Goal: Task Accomplishment & Management: Manage account settings

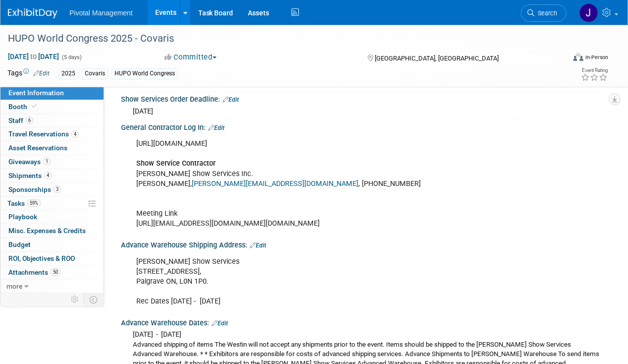
click at [302, 154] on div "[URL][DOMAIN_NAME] Show Service Contractor [PERSON_NAME] Show Services Inc. [PE…" at bounding box center [320, 184] width 383 height 100
click at [610, 12] on icon at bounding box center [607, 12] width 11 height 9
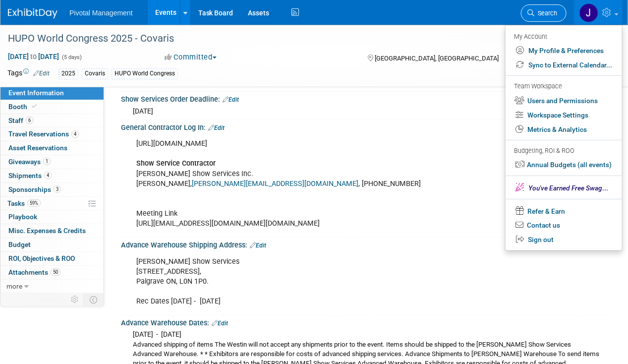
click at [549, 13] on span "Search" at bounding box center [545, 12] width 23 height 7
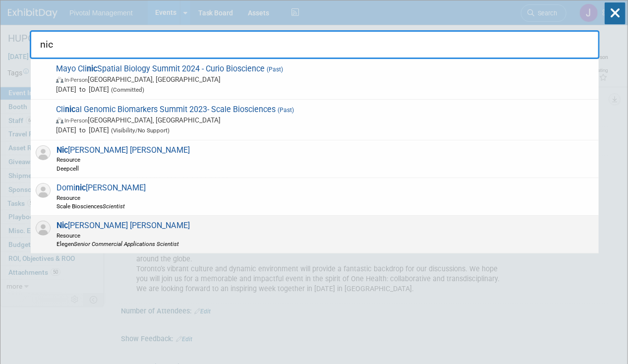
type input "nic"
click at [108, 243] on icon "Senior Commercial Applications Scientist" at bounding box center [126, 243] width 105 height 7
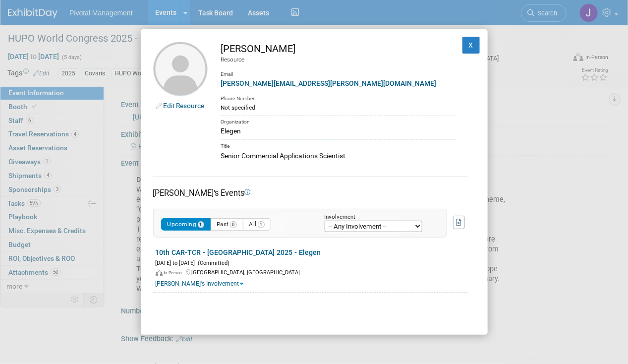
click at [190, 107] on link "Edit Resource" at bounding box center [184, 106] width 41 height 8
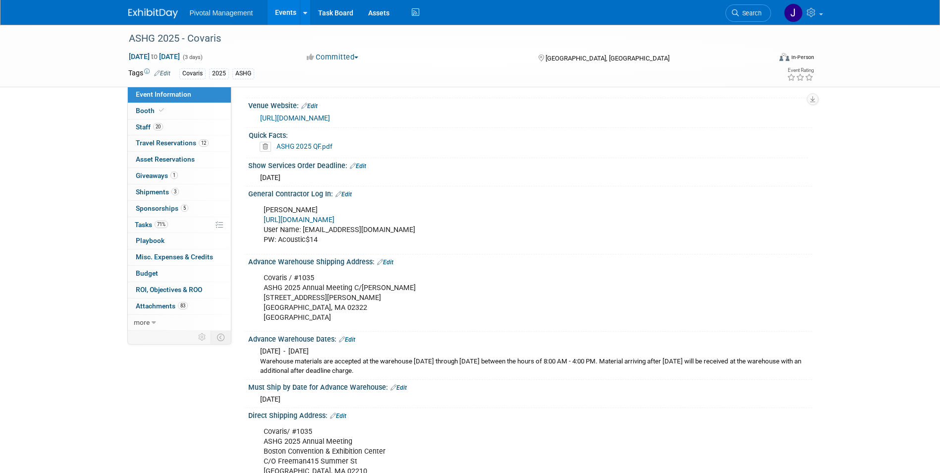
scroll to position [942, 0]
click at [282, 10] on link "Events" at bounding box center [286, 12] width 36 height 25
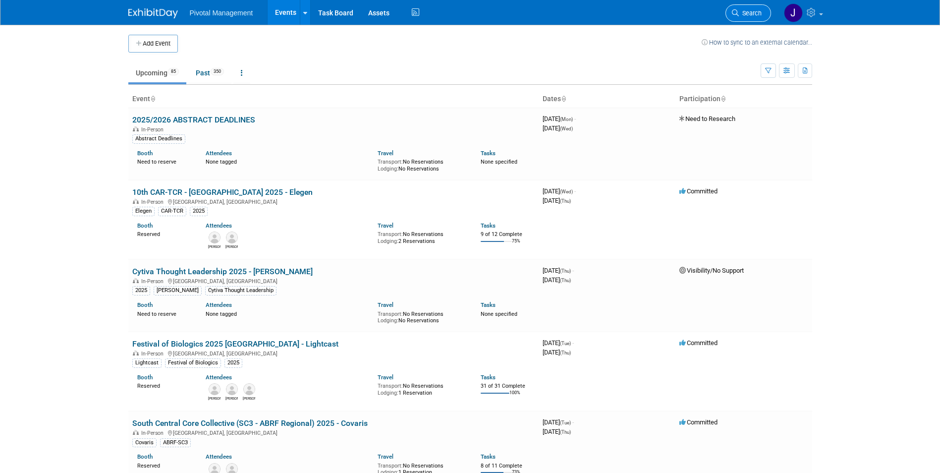
click at [746, 14] on span "Search" at bounding box center [750, 12] width 23 height 7
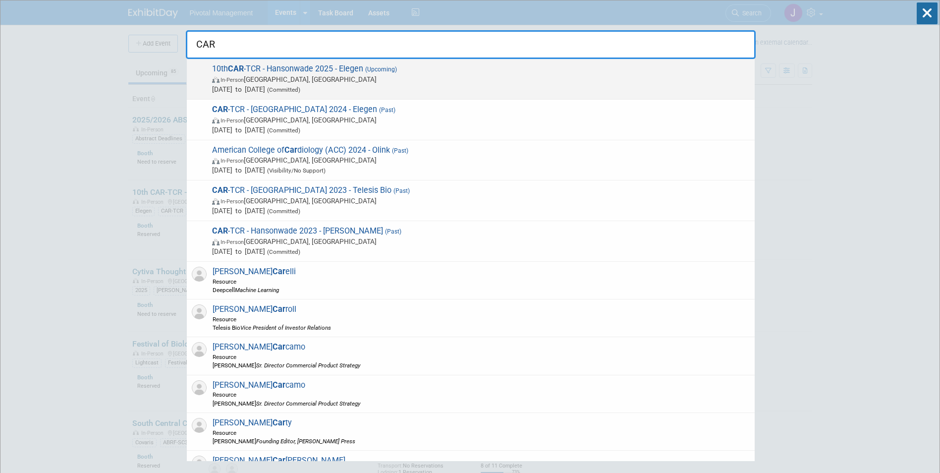
type input "CAR"
click at [363, 71] on span "10th CAR -TCR - Hansonwade 2025 - Elegen (Upcoming) In-Person Boston, MA Sep 24…" at bounding box center [479, 79] width 541 height 30
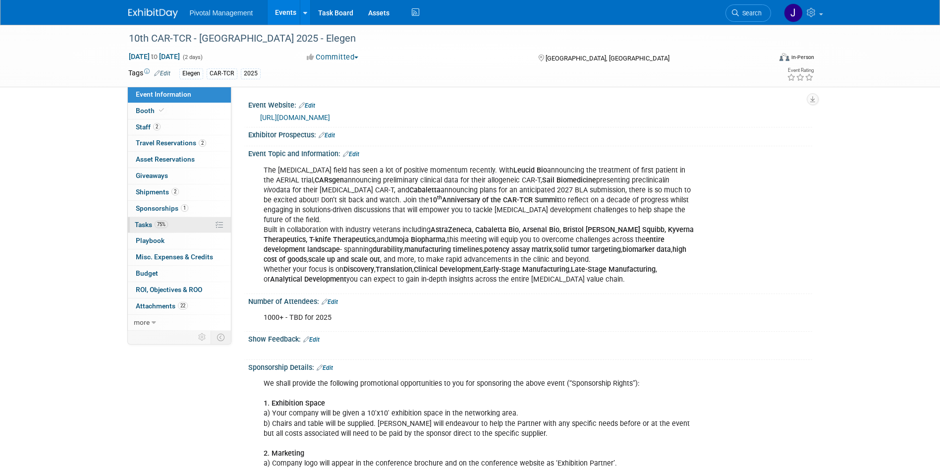
click at [190, 226] on link "75% Tasks 75%" at bounding box center [179, 225] width 103 height 16
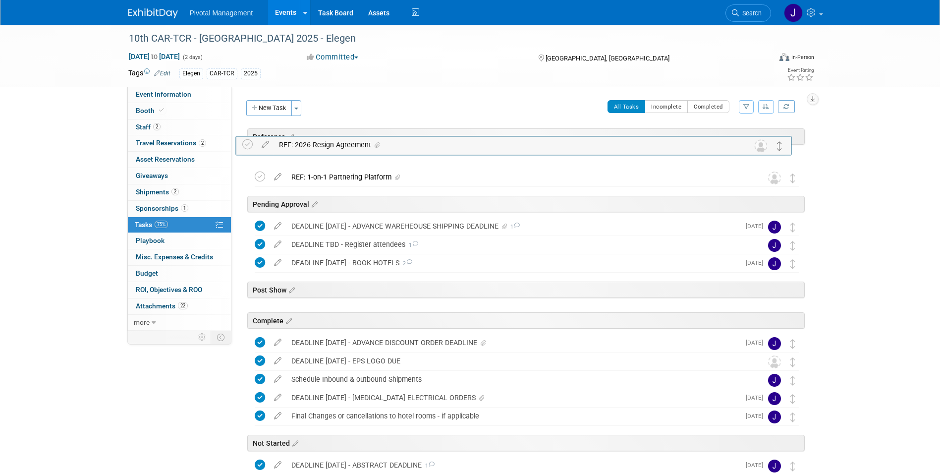
drag, startPoint x: 793, startPoint y: 383, endPoint x: 782, endPoint y: 146, distance: 237.2
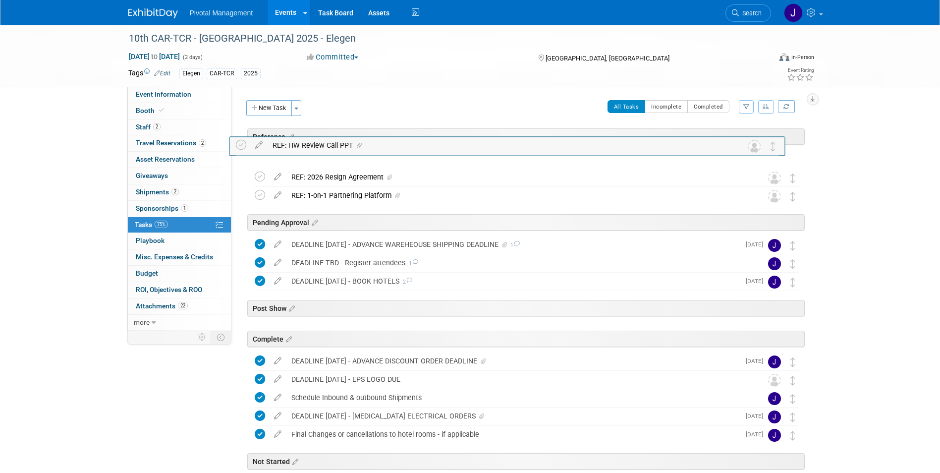
drag, startPoint x: 795, startPoint y: 407, endPoint x: 777, endPoint y: 152, distance: 255.9
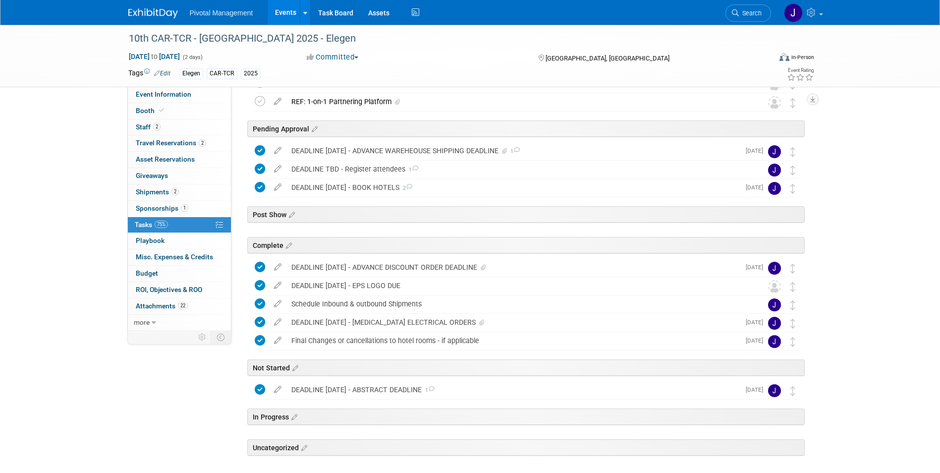
scroll to position [99, 0]
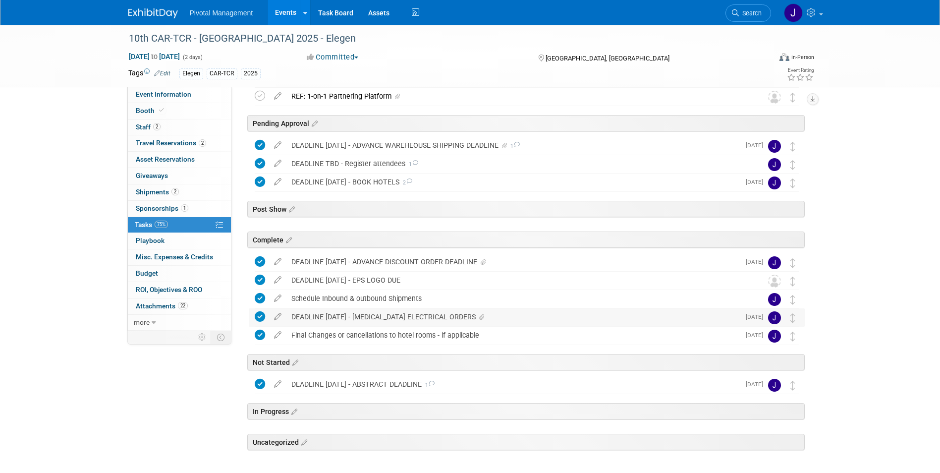
click at [421, 313] on div "DEADLINE AUG 26 - ENCORE ELECTRICAL ORDERS" at bounding box center [512, 316] width 453 height 17
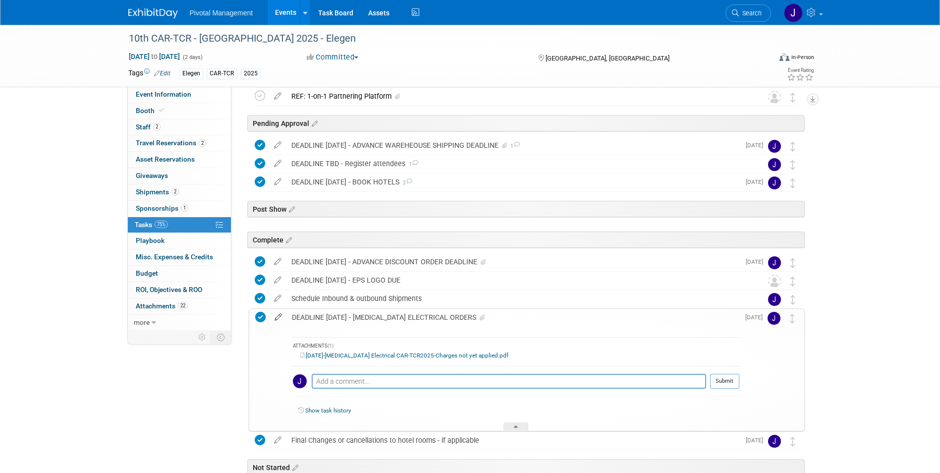
click at [278, 317] on icon at bounding box center [278, 315] width 17 height 12
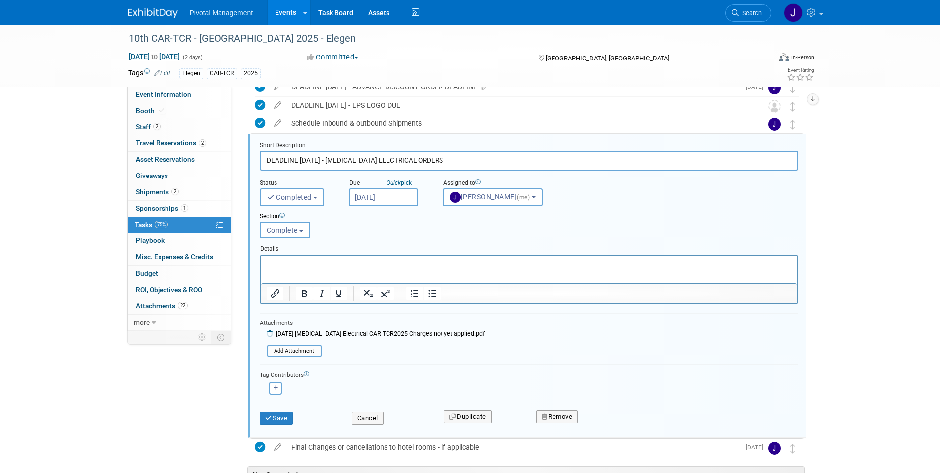
scroll to position [429, 0]
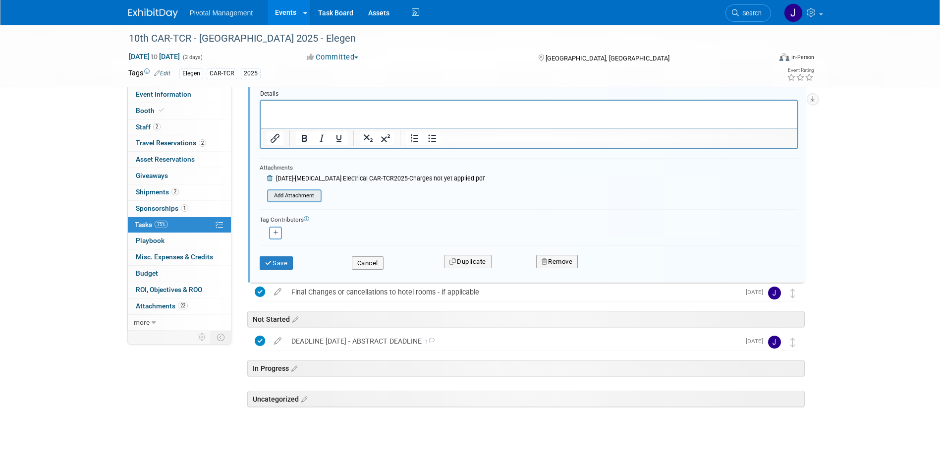
click at [301, 192] on input "file" at bounding box center [270, 195] width 101 height 11
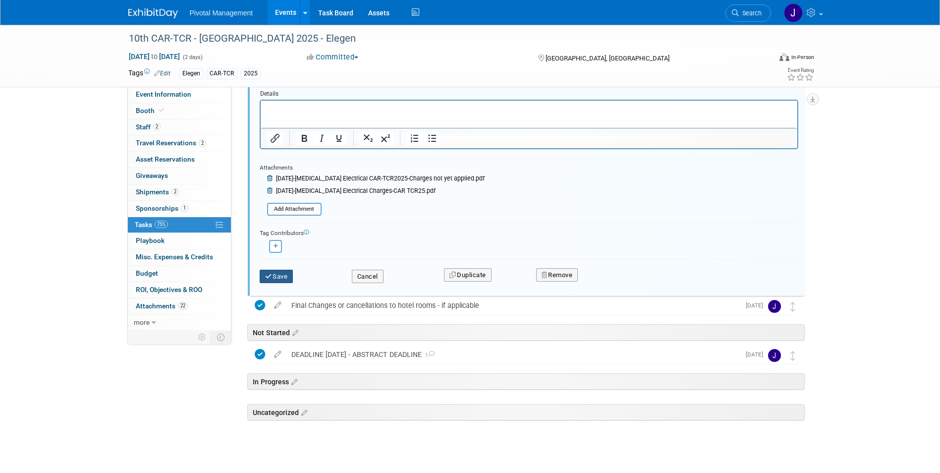
click at [267, 278] on icon "submit" at bounding box center [269, 276] width 8 height 6
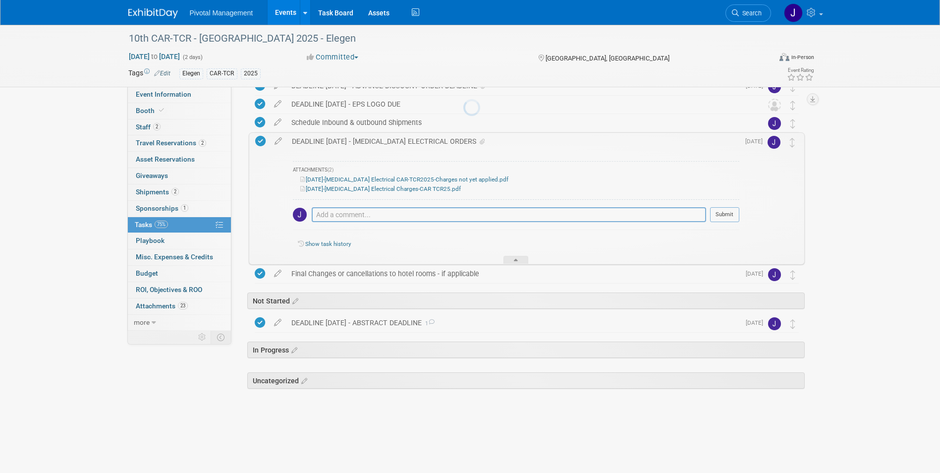
scroll to position [257, 0]
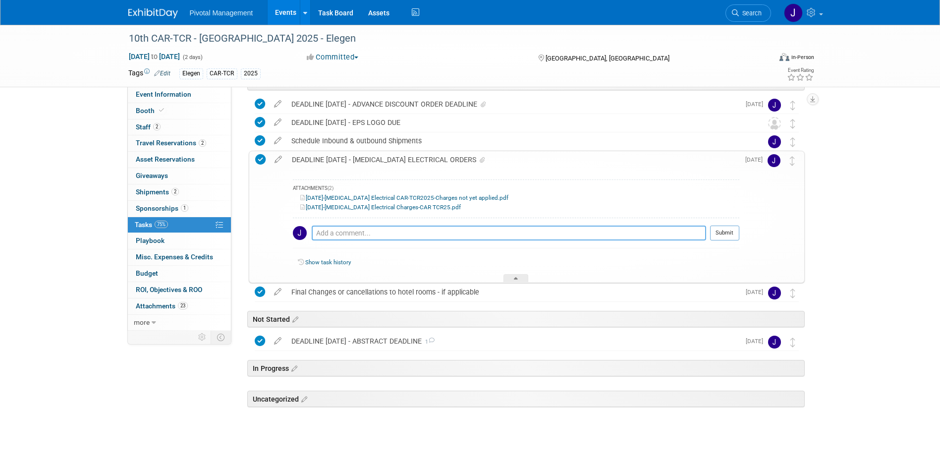
click at [378, 226] on textarea at bounding box center [509, 232] width 394 height 15
type textarea "Final receipt attached & sent to Randy/ClickUp - 09.25.25"
click at [722, 237] on button "Submit" at bounding box center [724, 232] width 29 height 15
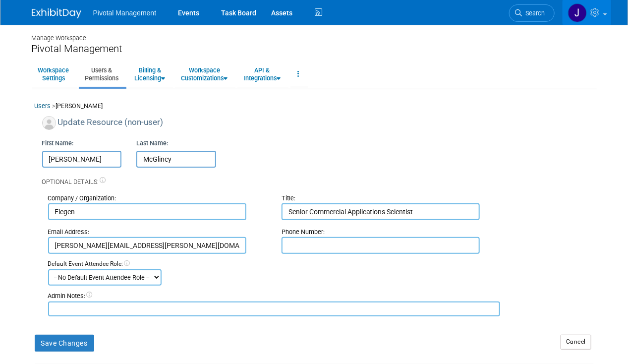
scroll to position [139, 0]
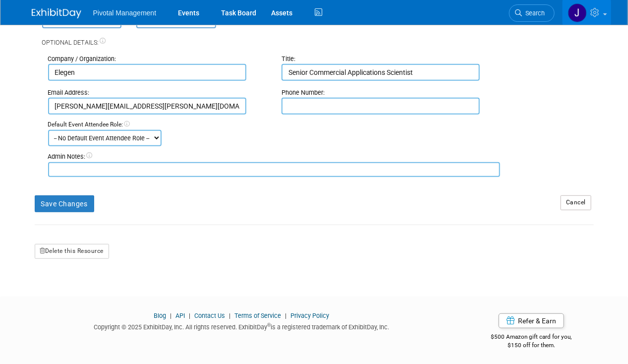
click at [319, 111] on input "text" at bounding box center [380, 106] width 198 height 17
paste input "8594891926."
click at [304, 103] on input "8594891926." at bounding box center [380, 106] width 198 height 17
click at [302, 105] on input "8594891926." at bounding box center [380, 106] width 198 height 17
click at [301, 106] on input "8594891926." at bounding box center [380, 106] width 198 height 17
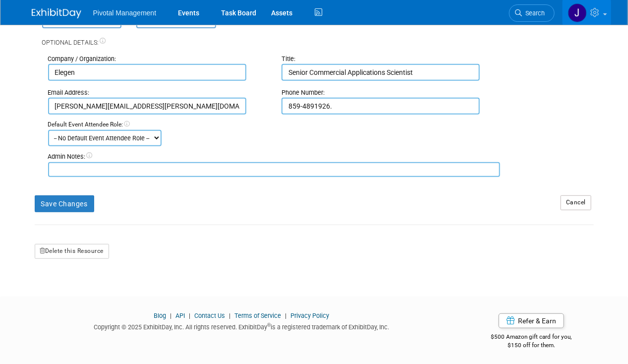
click at [315, 105] on input "859-4891926." at bounding box center [380, 106] width 198 height 17
click at [390, 100] on input "[PHONE_NUMBER]." at bounding box center [380, 106] width 198 height 17
type input "[PHONE_NUMBER]"
click at [59, 213] on form "Update Resource (non-user) First Name: [PERSON_NAME] Last Name: [PERSON_NAME] O…" at bounding box center [314, 118] width 559 height 282
click at [68, 205] on button "Save Changes" at bounding box center [64, 203] width 59 height 17
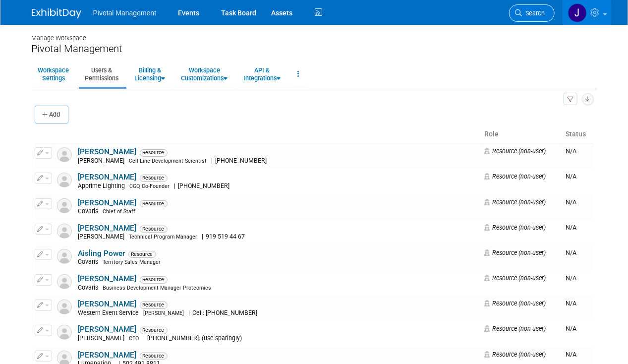
click at [543, 11] on span "Search" at bounding box center [533, 12] width 23 height 7
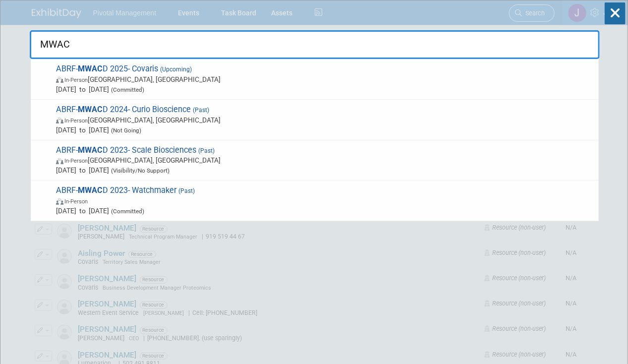
type input "MWACD"
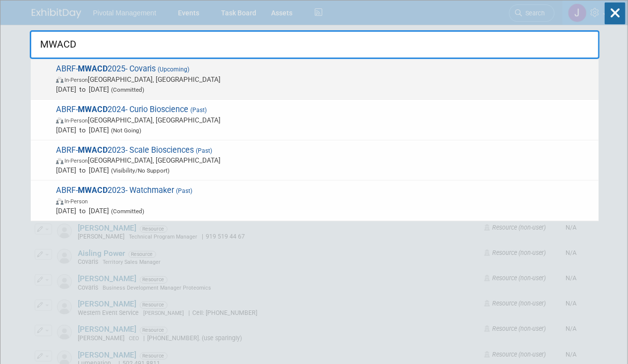
click at [102, 81] on span "In-Person [GEOGRAPHIC_DATA], [GEOGRAPHIC_DATA]" at bounding box center [325, 79] width 538 height 10
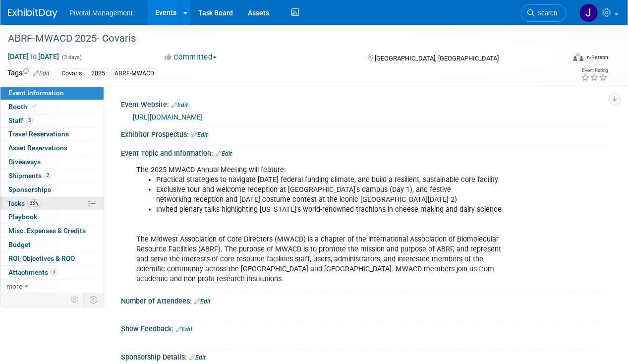
click at [47, 203] on link "33% Tasks 33%" at bounding box center [51, 203] width 103 height 13
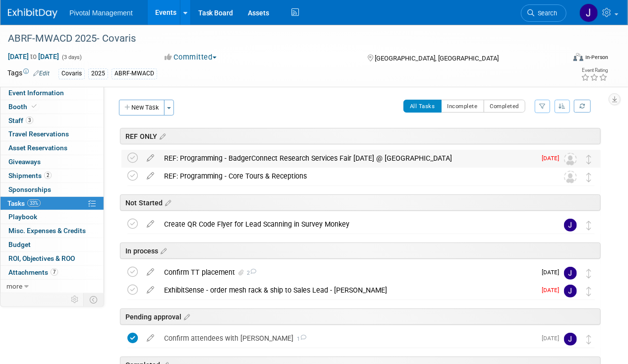
click at [379, 158] on div "REF: Programming - BadgerConnect Research Services Fair [DATE] @ [GEOGRAPHIC_DA…" at bounding box center [347, 158] width 377 height 17
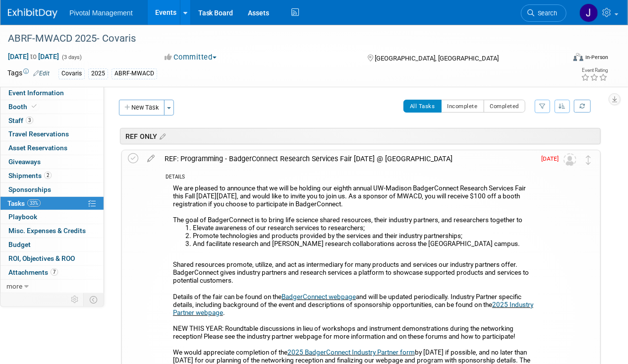
click at [379, 158] on div "REF: Programming - BadgerConnect Research Services Fair Oct. 21st @ UW-Madison" at bounding box center [348, 158] width 376 height 17
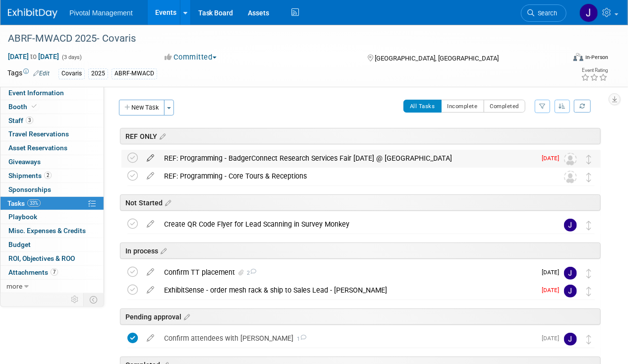
click at [153, 154] on icon at bounding box center [150, 156] width 17 height 12
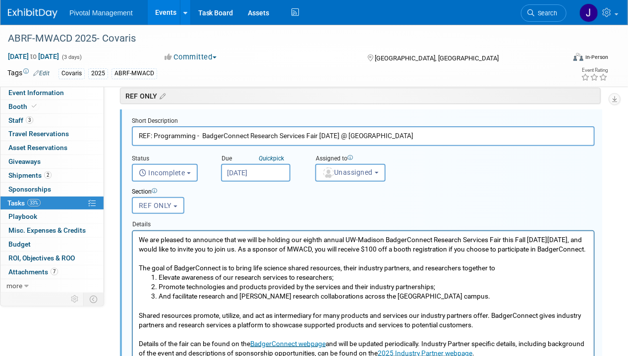
scroll to position [54, 0]
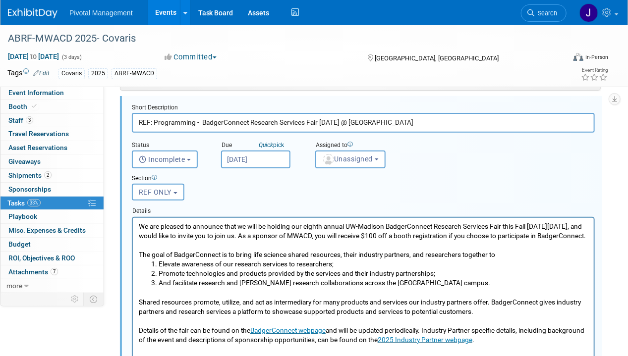
click at [256, 146] on div "Due Quick pick" at bounding box center [260, 145] width 79 height 9
click at [256, 157] on input "Sep 19, 2025" at bounding box center [255, 160] width 69 height 18
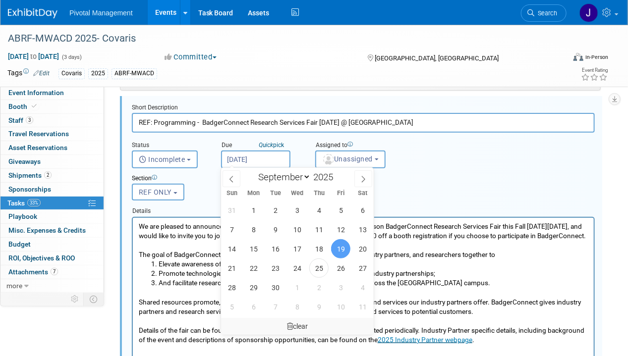
click at [314, 325] on div "clear" at bounding box center [297, 326] width 153 height 17
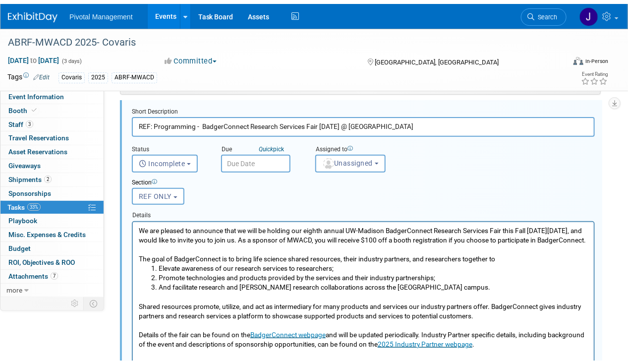
scroll to position [301, 0]
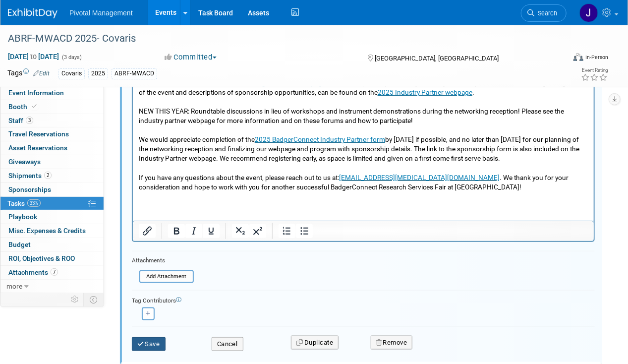
click at [160, 341] on button "Save" at bounding box center [149, 344] width 34 height 14
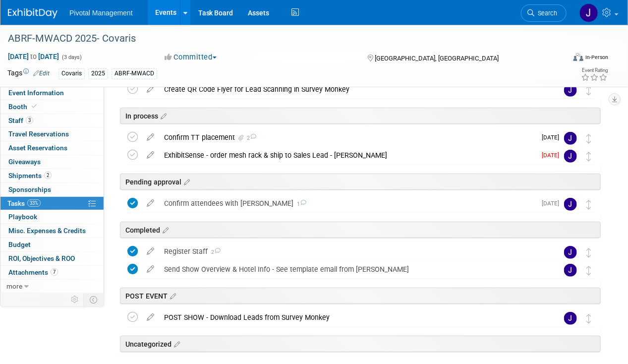
scroll to position [88, 0]
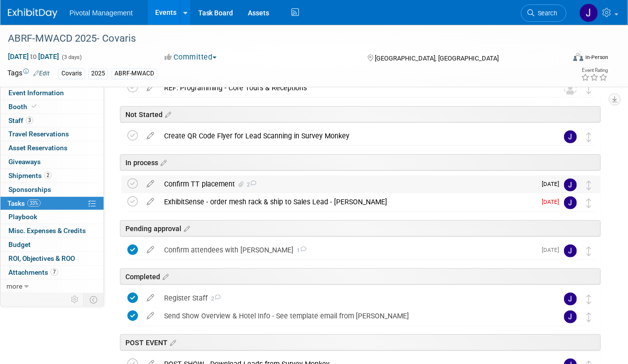
click at [211, 176] on div "Confirm TT placement 2" at bounding box center [347, 183] width 377 height 17
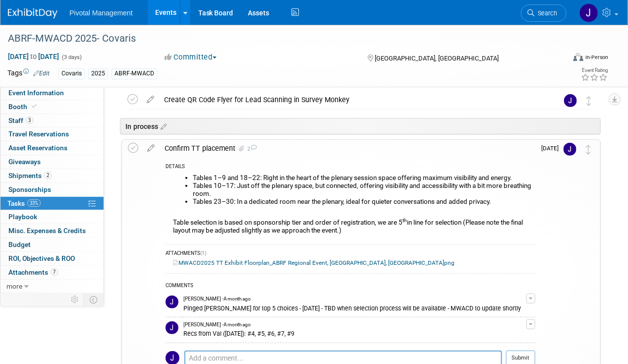
scroll to position [138, 0]
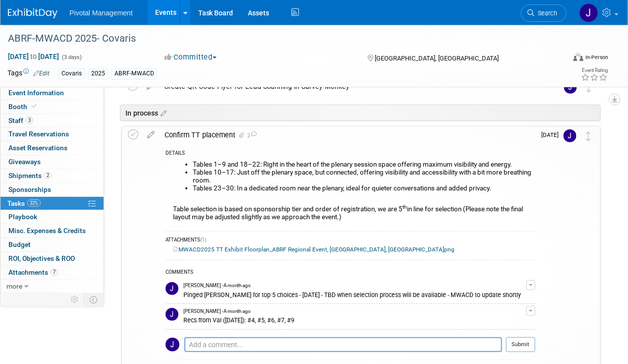
drag, startPoint x: 310, startPoint y: 314, endPoint x: 254, endPoint y: 321, distance: 56.4
click at [254, 321] on div "Recs from Val (08.21.25): #4, #5, #6, #7, #9" at bounding box center [354, 319] width 343 height 9
copy div "#4, #5, #6, #7, #9"
click at [159, 14] on link "Events" at bounding box center [166, 12] width 36 height 25
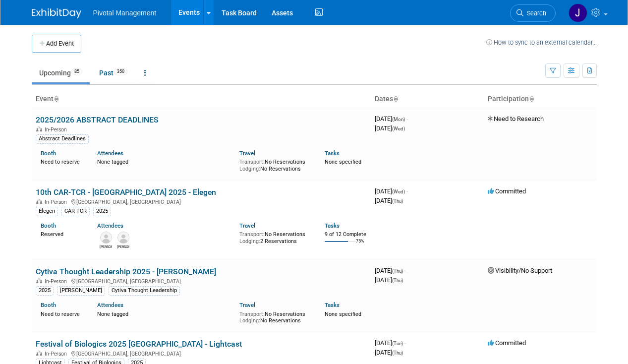
click at [545, 15] on span "Search" at bounding box center [534, 12] width 23 height 7
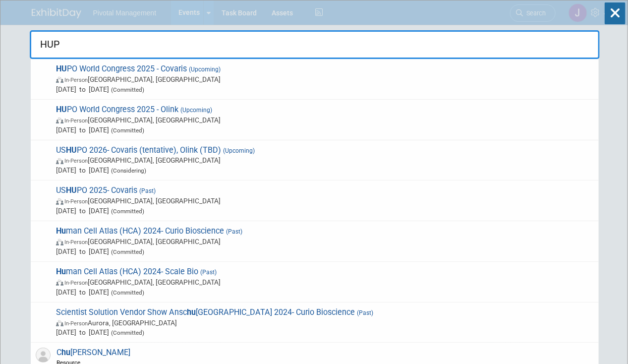
type input "HUPO"
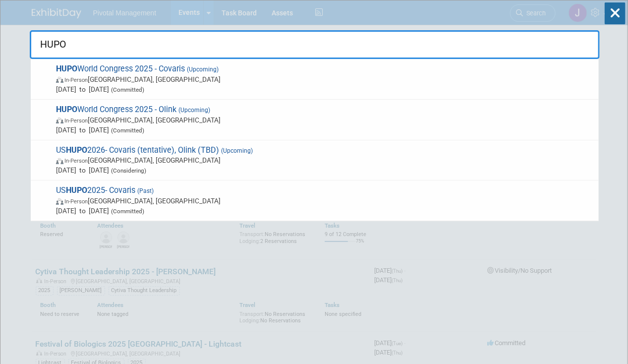
click at [268, 77] on span "In-Person [GEOGRAPHIC_DATA], [GEOGRAPHIC_DATA]" at bounding box center [325, 79] width 538 height 10
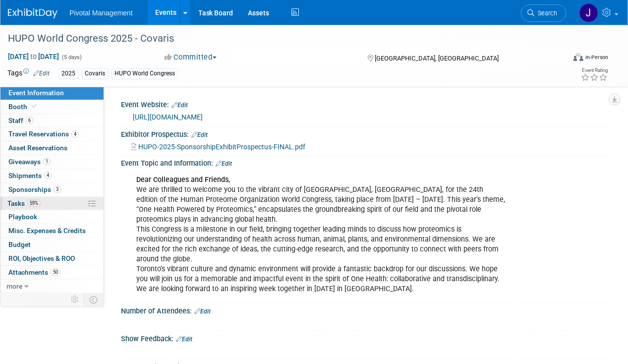
drag, startPoint x: 34, startPoint y: 202, endPoint x: 57, endPoint y: 197, distance: 23.2
click at [34, 202] on span "59%" at bounding box center [33, 202] width 13 height 7
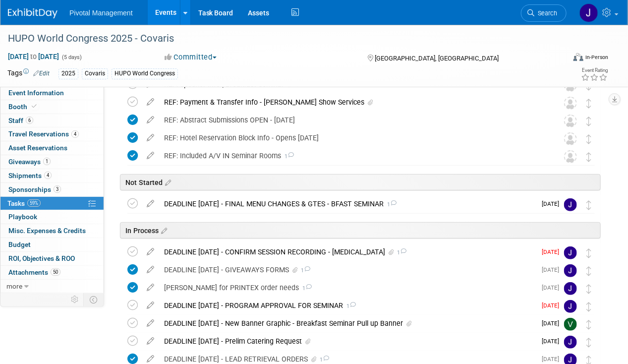
scroll to position [149, 0]
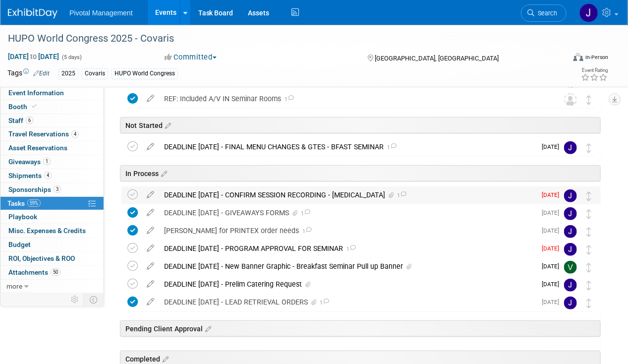
drag, startPoint x: 133, startPoint y: 192, endPoint x: 139, endPoint y: 190, distance: 6.1
click at [133, 192] on icon at bounding box center [132, 194] width 10 height 10
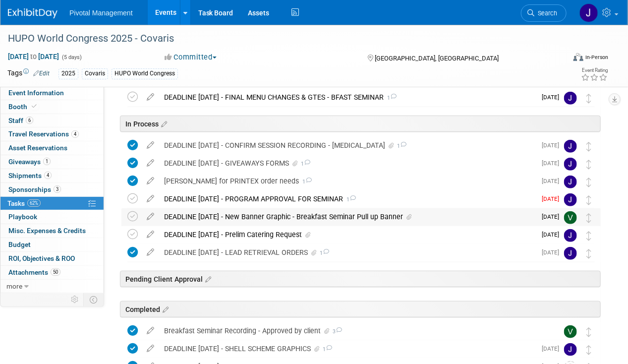
click at [241, 217] on div "DEADLINE OCT 2 - New Banner Graphic - Breakfast Seminar Pull up Banner" at bounding box center [347, 216] width 377 height 17
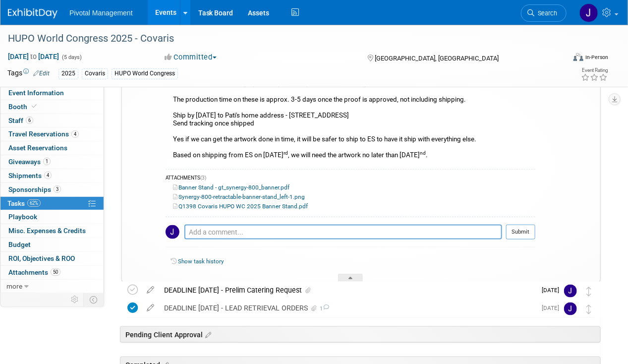
scroll to position [396, 0]
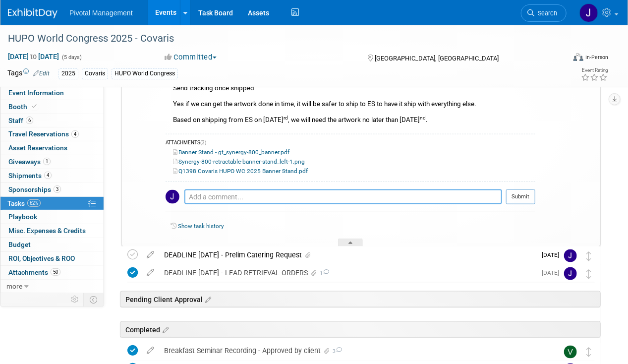
click at [216, 196] on textarea at bounding box center [343, 196] width 318 height 15
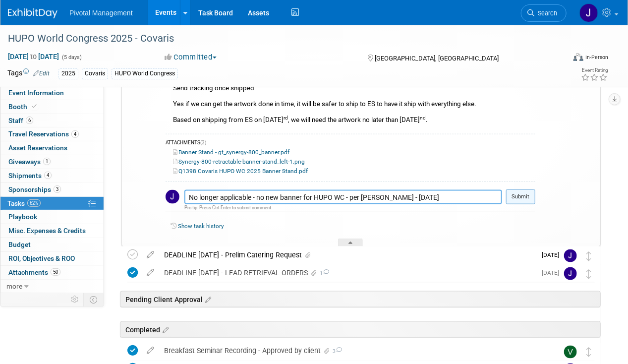
type textarea "No longer applicable - no new banner for HUPO WC - per Elisabeth - 09.24.25"
click at [526, 193] on button "Submit" at bounding box center [520, 196] width 29 height 15
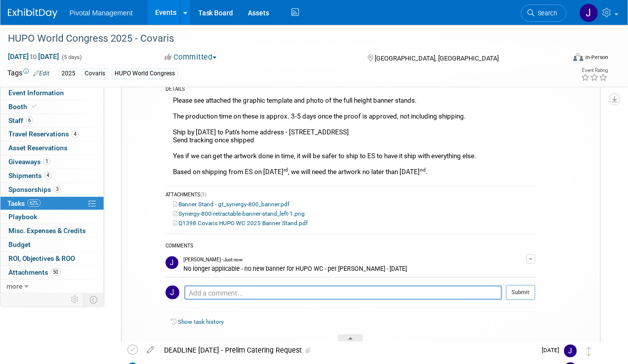
scroll to position [248, 0]
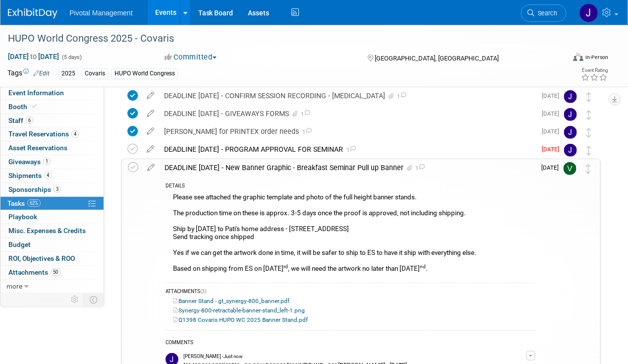
click at [125, 168] on div "DEADLINE OCT 2 - New Banner Graphic - Breakfast Seminar Pull up Banner 1 DETAIL…" at bounding box center [360, 299] width 479 height 281
click at [131, 167] on icon at bounding box center [133, 167] width 10 height 10
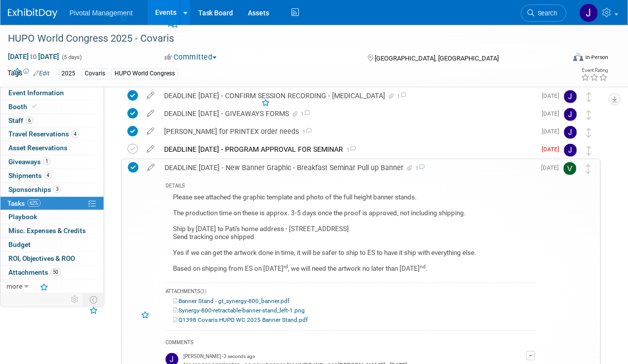
click at [213, 164] on div "DEADLINE OCT 2 - New Banner Graphic - Breakfast Seminar Pull up Banner 1" at bounding box center [348, 167] width 376 height 17
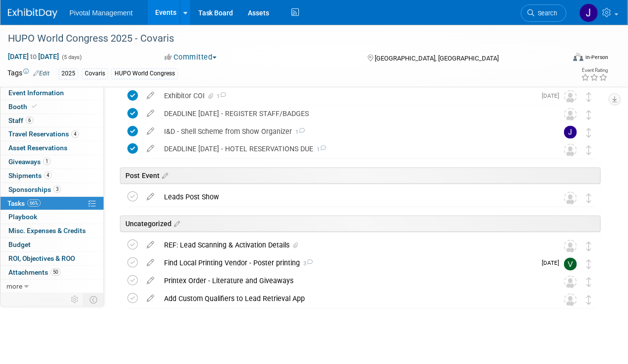
scroll to position [598, 0]
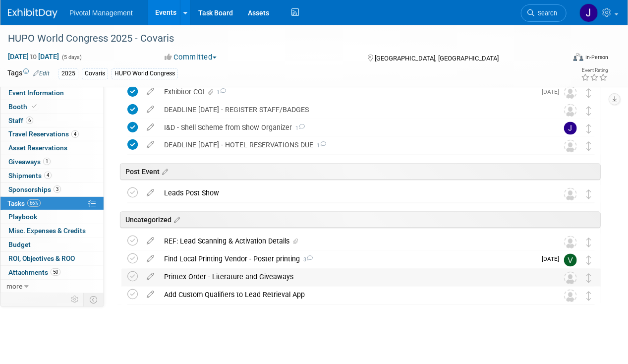
click at [243, 276] on div "Printex Order - Literature and Giveaways" at bounding box center [351, 277] width 385 height 17
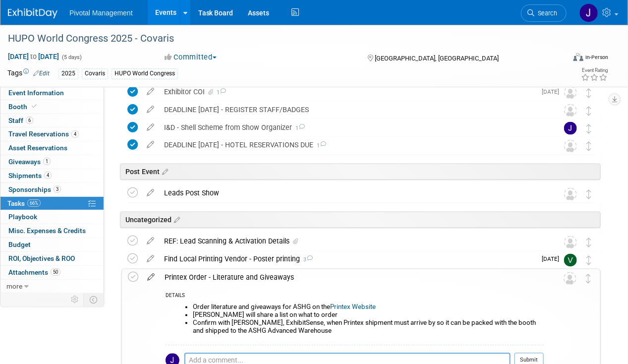
click at [144, 276] on icon at bounding box center [150, 275] width 17 height 12
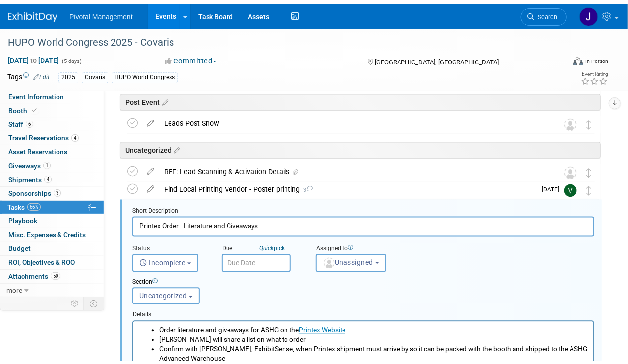
scroll to position [0, 0]
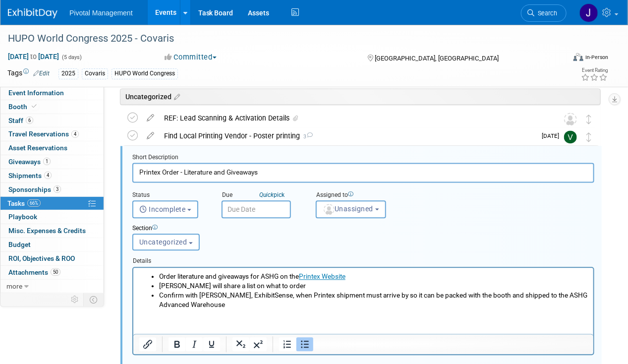
click at [262, 211] on input "text" at bounding box center [256, 210] width 69 height 18
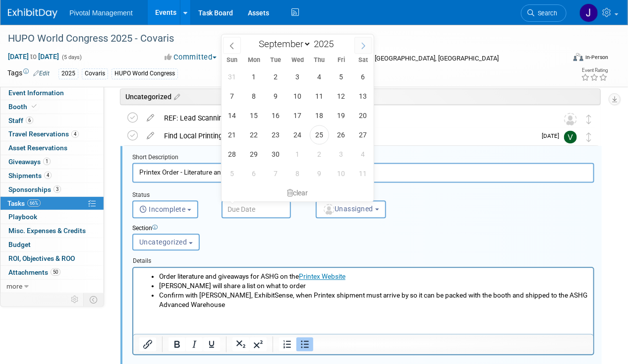
click at [357, 48] on span at bounding box center [363, 45] width 18 height 17
select select "9"
click at [343, 74] on span "3" at bounding box center [341, 76] width 19 height 19
type input "Oct 3, 2025"
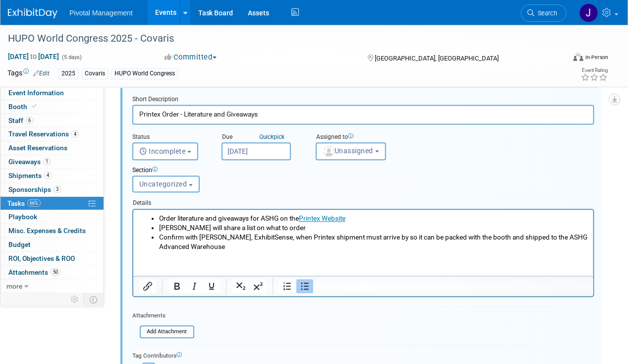
scroll to position [820, 0]
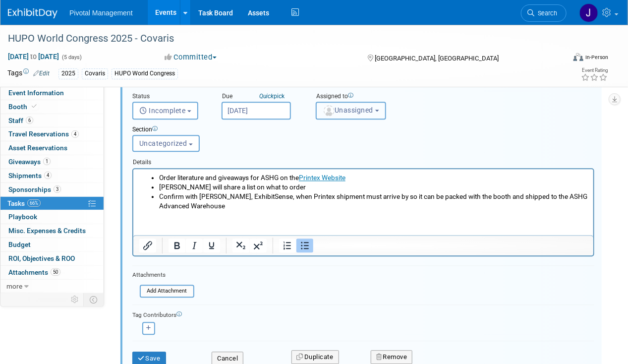
click at [365, 112] on button "Unassigned" at bounding box center [351, 111] width 70 height 18
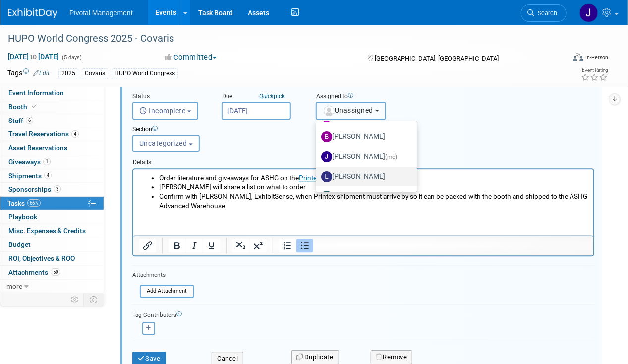
scroll to position [50, 0]
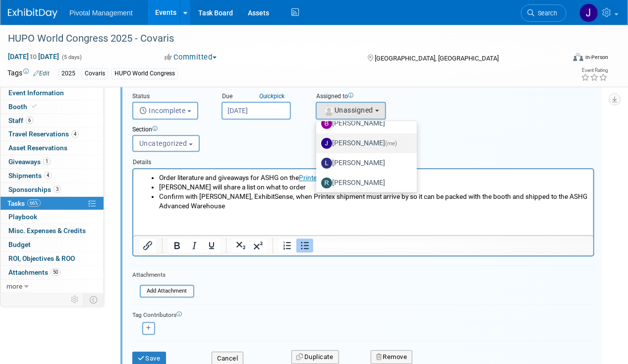
click at [362, 141] on label "Jessica Gatton (me)" at bounding box center [364, 143] width 86 height 16
click at [318, 141] on input "Jessica Gatton (me)" at bounding box center [314, 142] width 6 height 6
select select "497b41a6-53ff-4b84-8c73-e588064afe10"
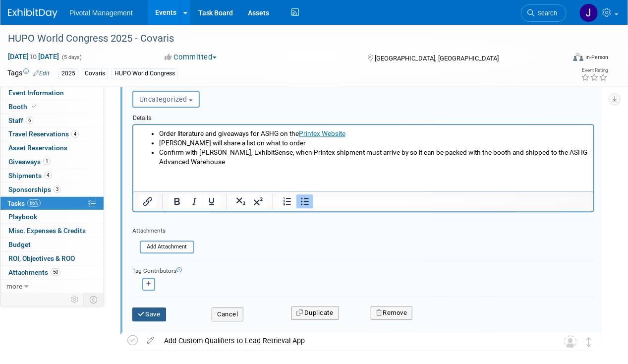
scroll to position [810, 0]
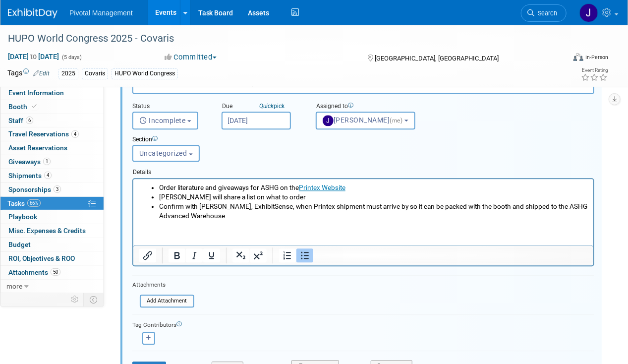
click at [261, 184] on li "Order literature and giveaways for ASHG on the Printex Website" at bounding box center [373, 186] width 429 height 9
drag, startPoint x: 303, startPoint y: 186, endPoint x: 251, endPoint y: 187, distance: 52.0
click at [251, 187] on li "Order literature and giveaways for ASHG on the Printex Website" at bounding box center [373, 186] width 429 height 9
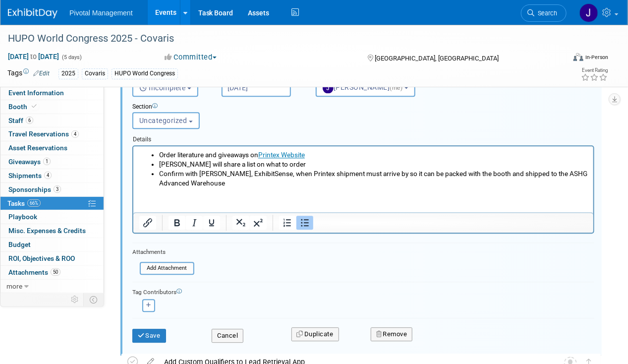
scroll to position [909, 0]
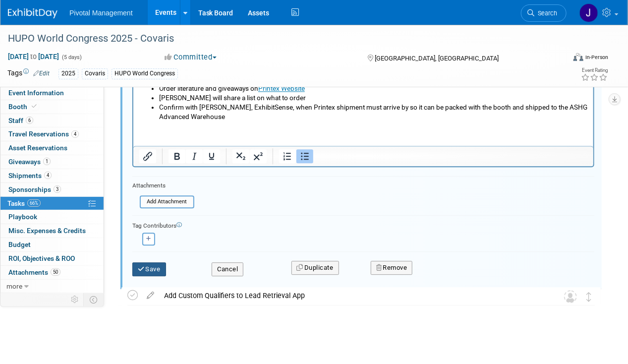
click at [159, 271] on button "Save" at bounding box center [149, 269] width 34 height 14
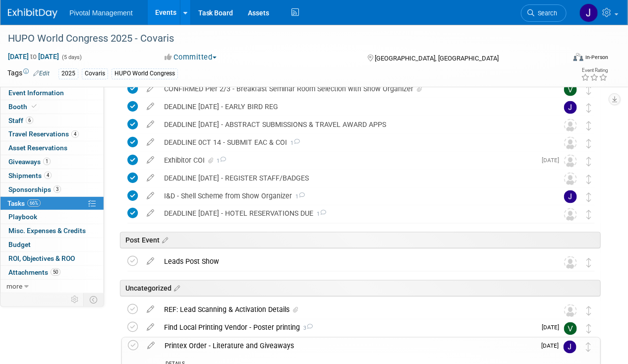
scroll to position [595, 0]
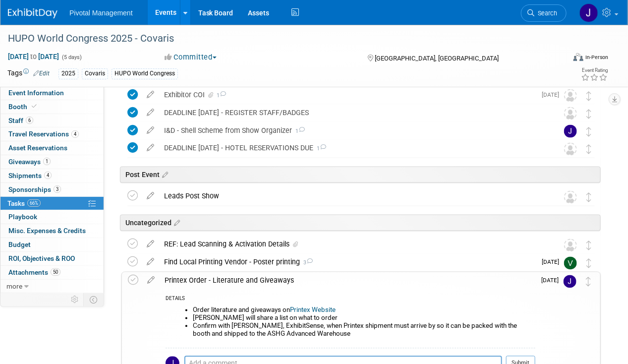
click at [257, 277] on div "Printex Order - Literature and Giveaways" at bounding box center [348, 280] width 376 height 17
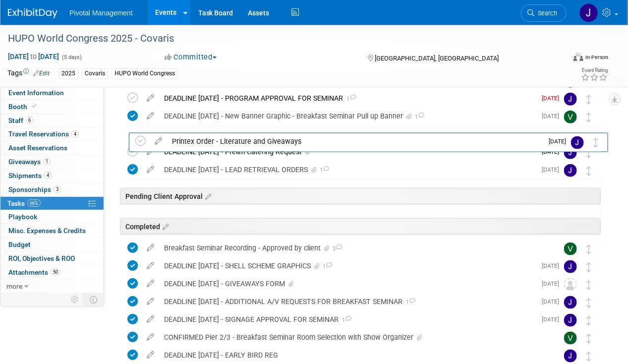
scroll to position [198, 0]
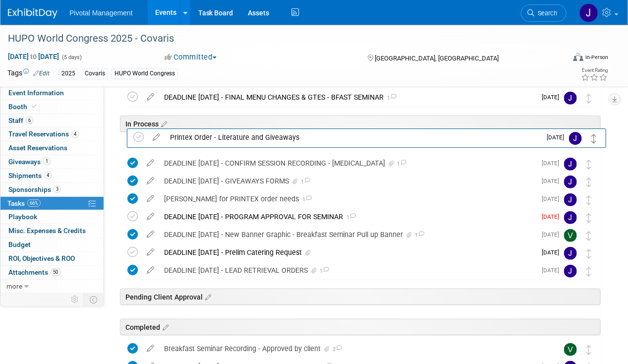
drag, startPoint x: 588, startPoint y: 277, endPoint x: 594, endPoint y: 134, distance: 142.3
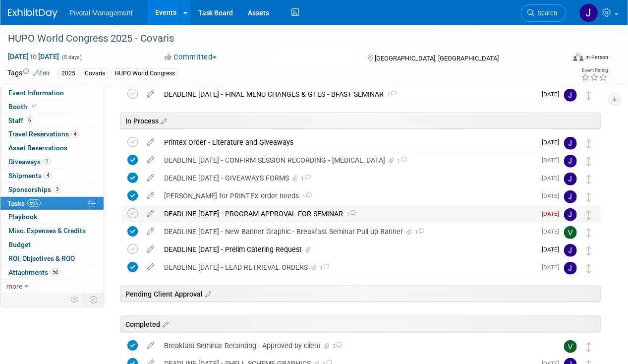
scroll to position [0, 0]
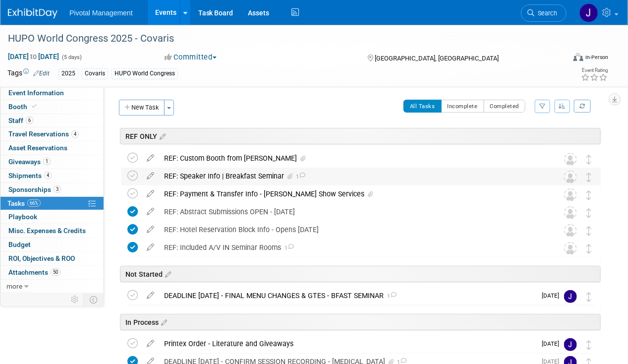
click at [261, 178] on div "REF: Speaker Info | Breakfast Seminar 1" at bounding box center [351, 176] width 385 height 17
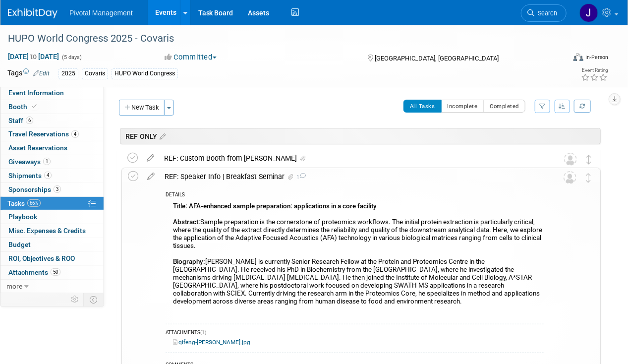
click at [261, 178] on div "REF: Speaker Info | Breakfast Seminar 1" at bounding box center [352, 176] width 384 height 17
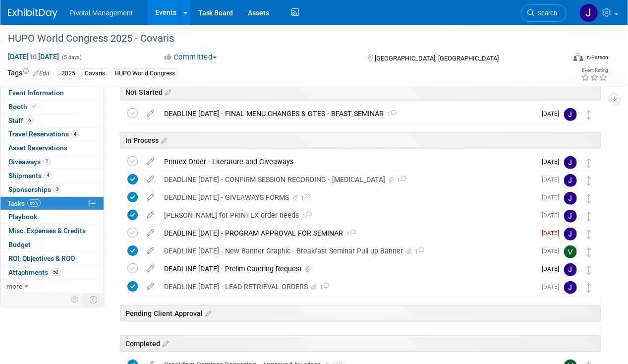
scroll to position [198, 0]
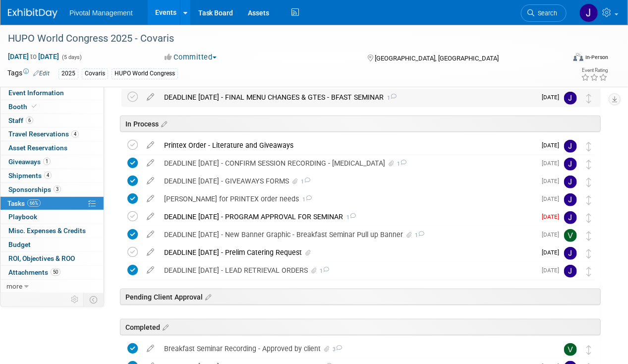
click at [268, 97] on div "DEADLINE OCT 28 - FINAL MENU CHANGES & GTES - BFAST SEMINAR 1" at bounding box center [347, 97] width 377 height 17
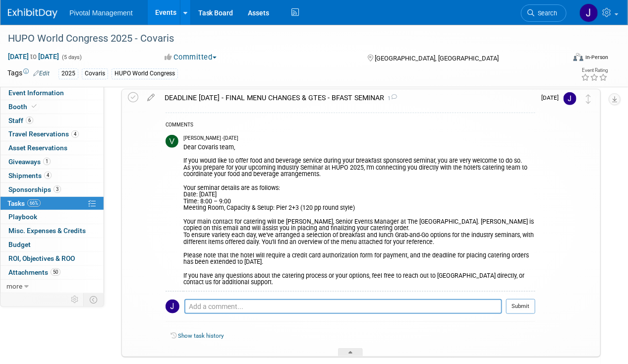
click at [269, 97] on div "DEADLINE OCT 28 - FINAL MENU CHANGES & GTES - BFAST SEMINAR 1" at bounding box center [348, 97] width 376 height 17
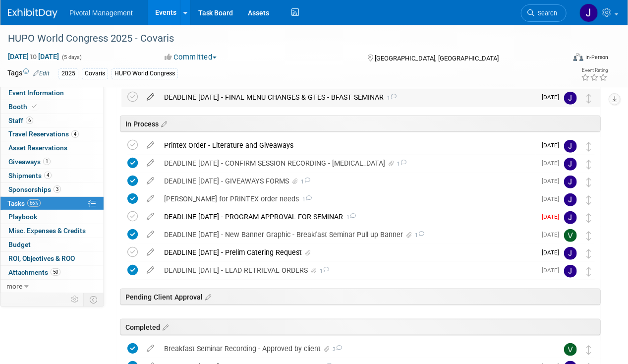
click at [154, 94] on icon at bounding box center [150, 95] width 17 height 12
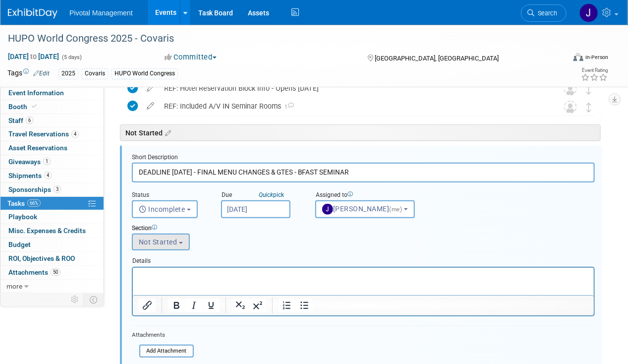
scroll to position [240, 0]
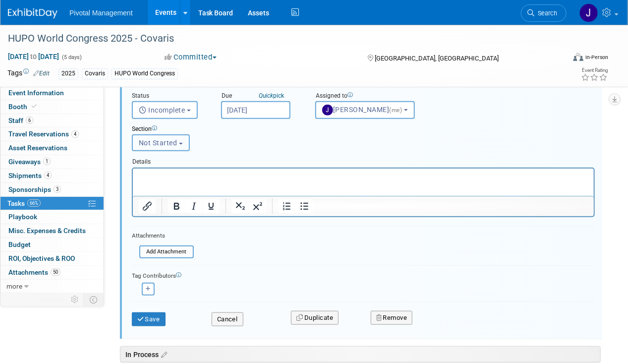
click at [179, 143] on button "Not Started" at bounding box center [161, 142] width 58 height 17
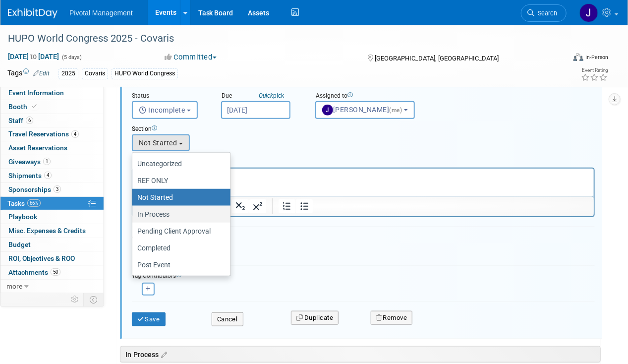
click at [180, 208] on label "In Process" at bounding box center [178, 214] width 83 height 13
click at [134, 211] on input "In Process" at bounding box center [130, 214] width 6 height 6
select select "11273009"
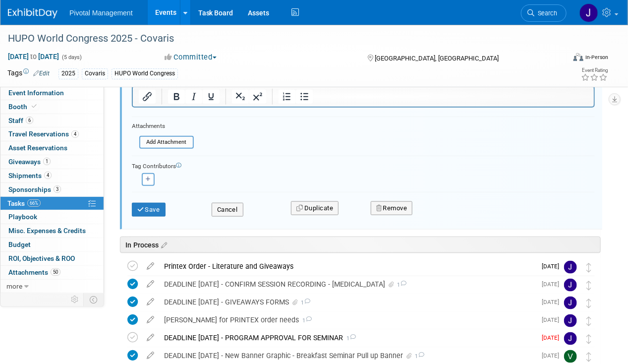
scroll to position [389, 0]
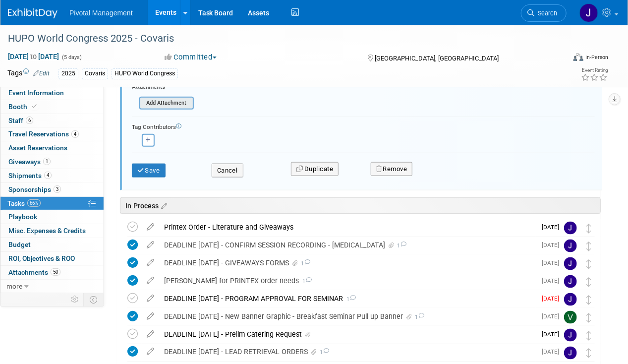
click at [172, 101] on input "file" at bounding box center [142, 103] width 101 height 11
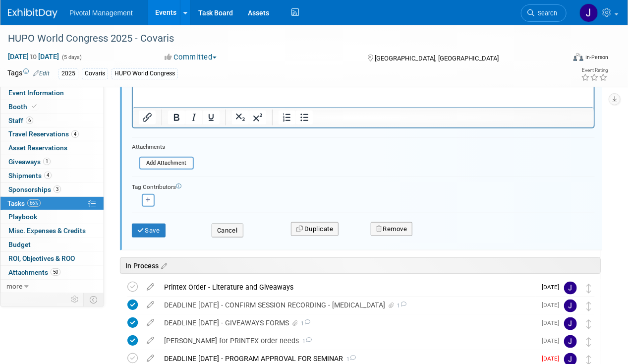
scroll to position [240, 0]
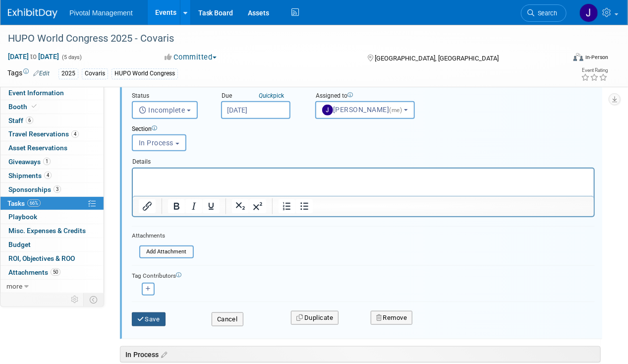
click at [159, 316] on button "Save" at bounding box center [149, 319] width 34 height 14
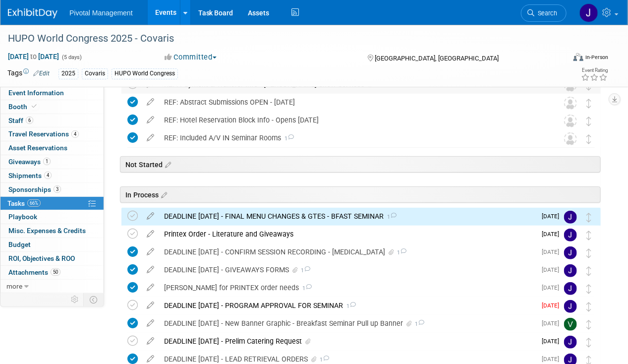
scroll to position [198, 0]
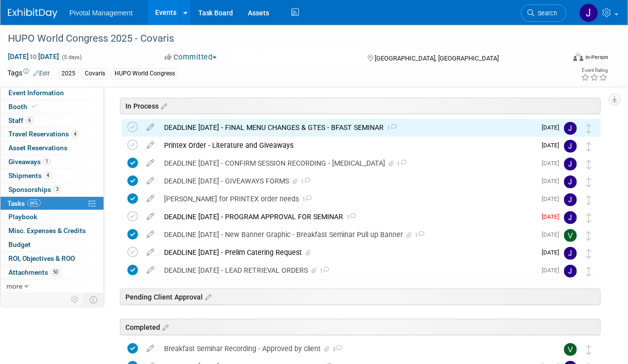
click at [247, 125] on div "DEADLINE OCT 28 - FINAL MENU CHANGES & GTES - BFAST SEMINAR 1" at bounding box center [347, 127] width 377 height 17
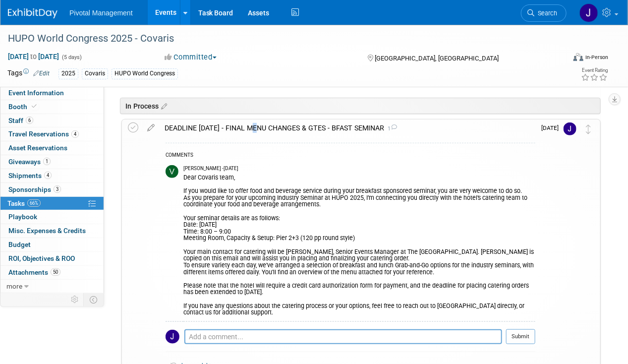
click at [247, 125] on div "DEADLINE OCT 28 - FINAL MENU CHANGES & GTES - BFAST SEMINAR 1" at bounding box center [348, 127] width 376 height 17
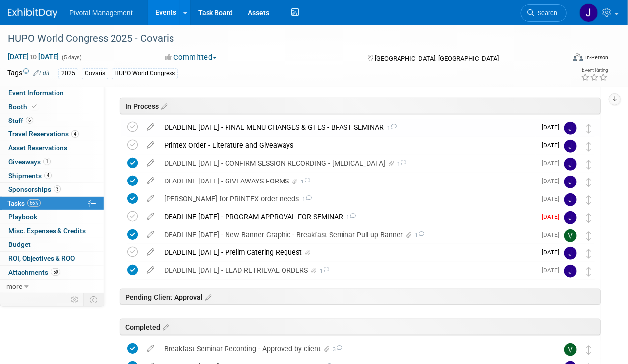
click at [206, 127] on div "DEADLINE OCT 28 - FINAL MENU CHANGES & GTES - BFAST SEMINAR 1" at bounding box center [347, 127] width 377 height 17
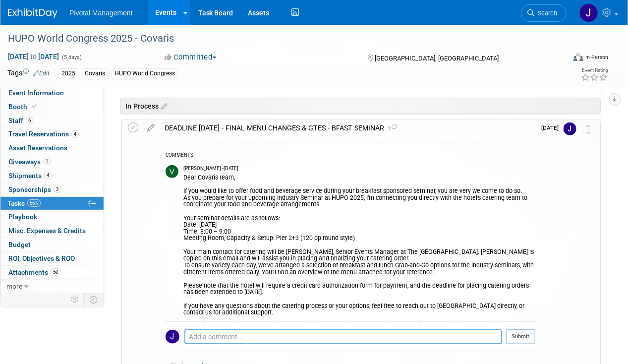
click at [201, 331] on textarea at bounding box center [343, 336] width 318 height 15
type textarea "Updated invoice with PO shared with accounting - 09.25.25"
click at [505, 332] on td "Submit" at bounding box center [518, 340] width 33 height 22
click at [518, 332] on button "Submit" at bounding box center [520, 336] width 29 height 15
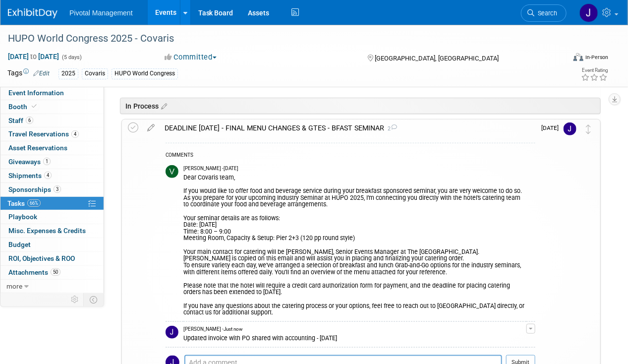
click at [258, 130] on div "DEADLINE OCT 28 - FINAL MENU CHANGES & GTES - BFAST SEMINAR 2" at bounding box center [348, 127] width 376 height 17
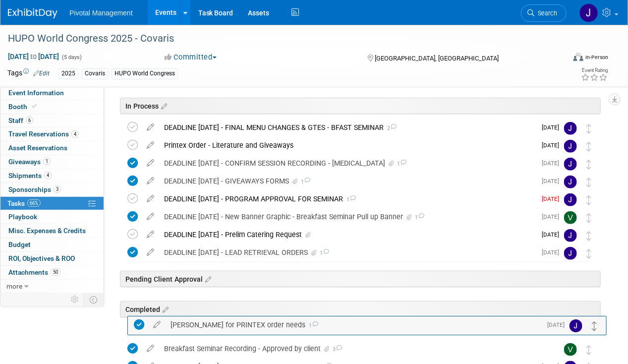
drag, startPoint x: 588, startPoint y: 199, endPoint x: 594, endPoint y: 326, distance: 126.5
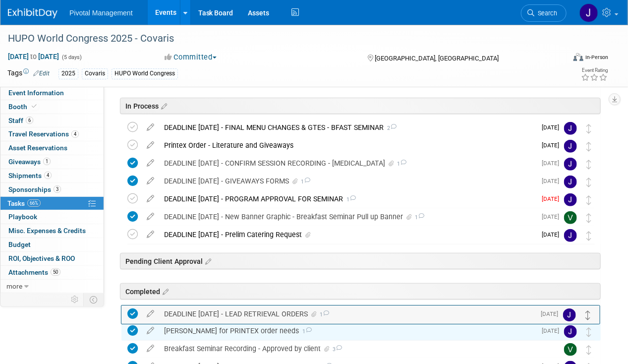
drag, startPoint x: 590, startPoint y: 250, endPoint x: 589, endPoint y: 312, distance: 61.9
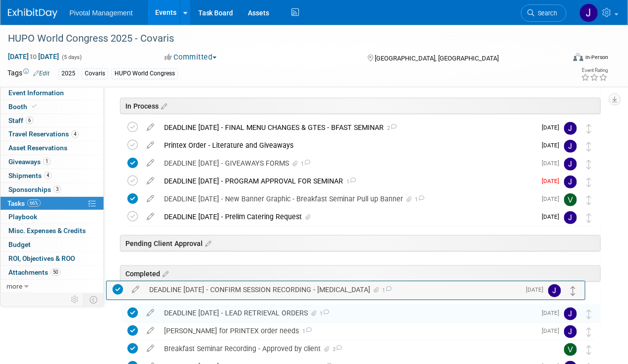
drag, startPoint x: 589, startPoint y: 164, endPoint x: 573, endPoint y: 290, distance: 127.3
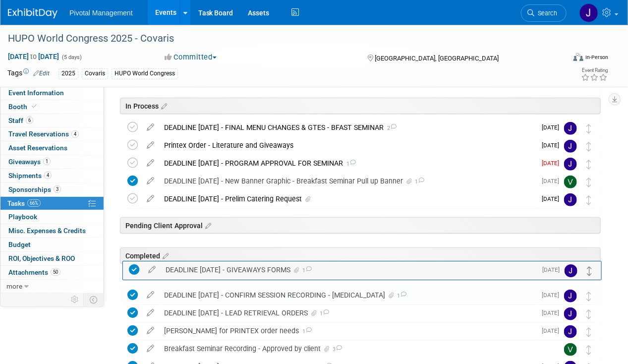
drag, startPoint x: 587, startPoint y: 163, endPoint x: 588, endPoint y: 270, distance: 106.6
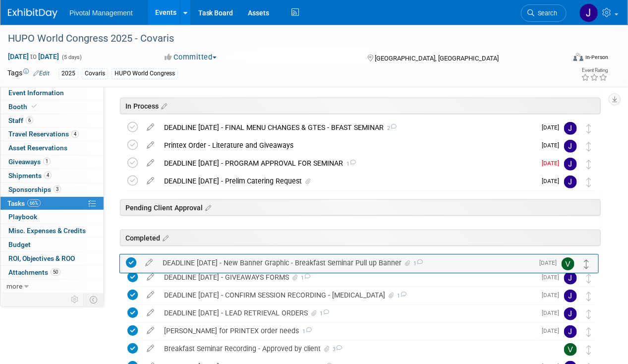
drag, startPoint x: 586, startPoint y: 180, endPoint x: 584, endPoint y: 261, distance: 80.8
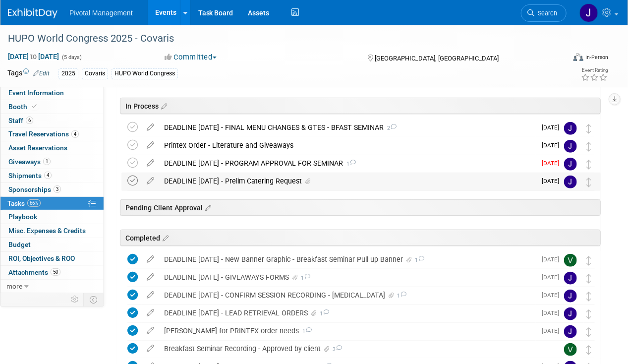
click at [129, 180] on icon at bounding box center [132, 180] width 10 height 10
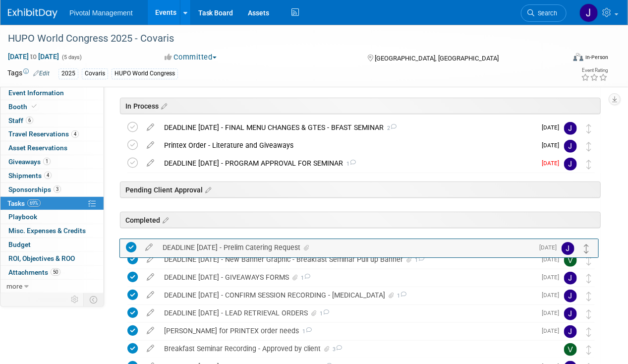
drag, startPoint x: 588, startPoint y: 180, endPoint x: 586, endPoint y: 247, distance: 66.9
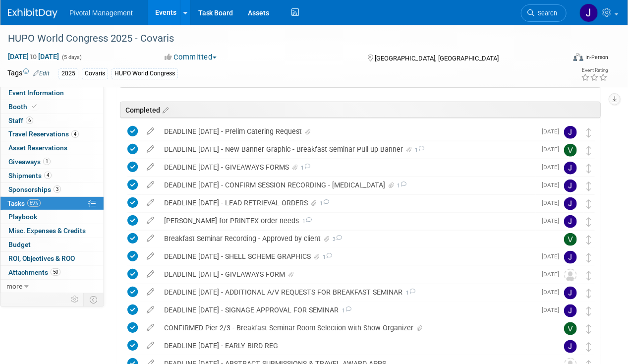
scroll to position [300, 0]
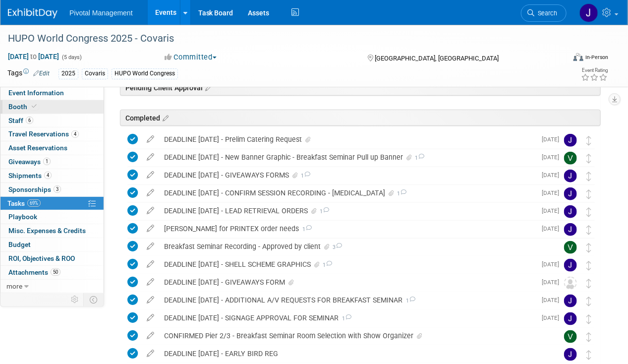
drag, startPoint x: 28, startPoint y: 106, endPoint x: 93, endPoint y: 100, distance: 65.2
click at [28, 106] on span "Booth" at bounding box center [23, 107] width 30 height 8
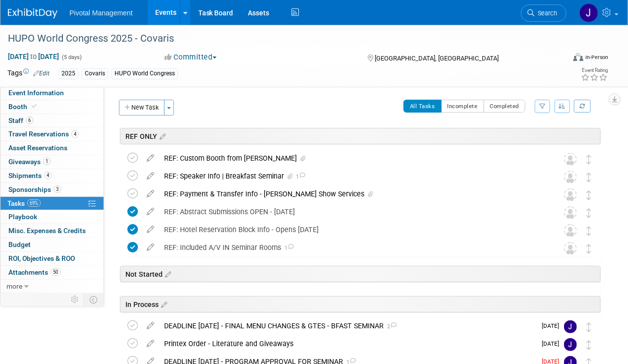
select select "Yes"
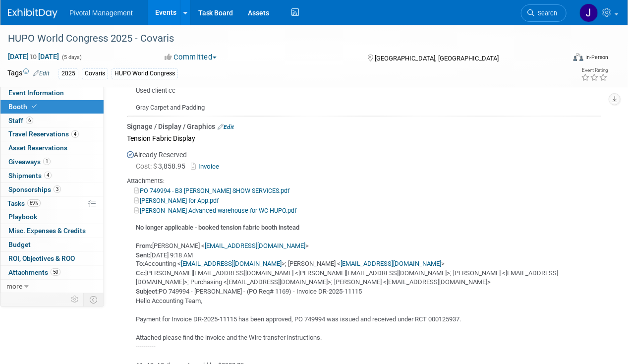
scroll to position [1933, 0]
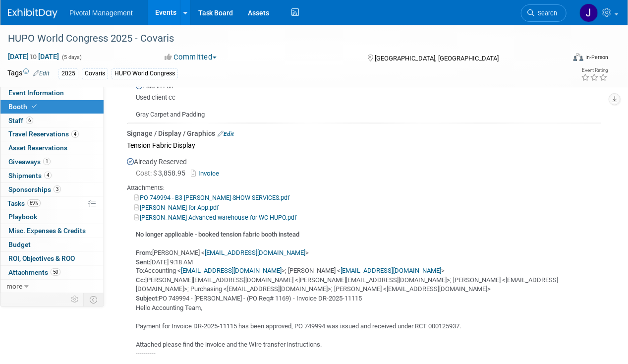
click at [230, 130] on link "Edit" at bounding box center [226, 133] width 16 height 7
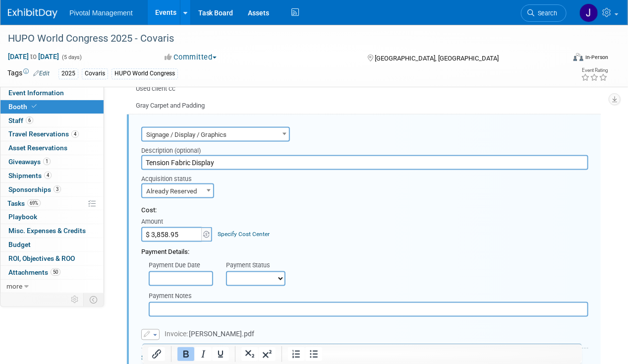
scroll to position [2041, 0]
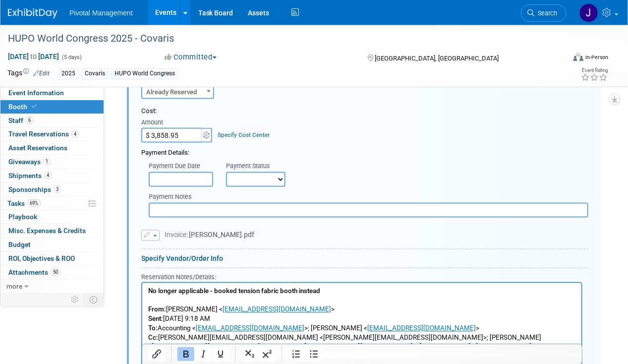
click at [250, 178] on select "Not Paid Yet Partially Paid Paid in Full" at bounding box center [255, 179] width 59 height 15
select select "1"
click at [226, 172] on select "Not Paid Yet Partially Paid Paid in Full" at bounding box center [255, 179] width 59 height 15
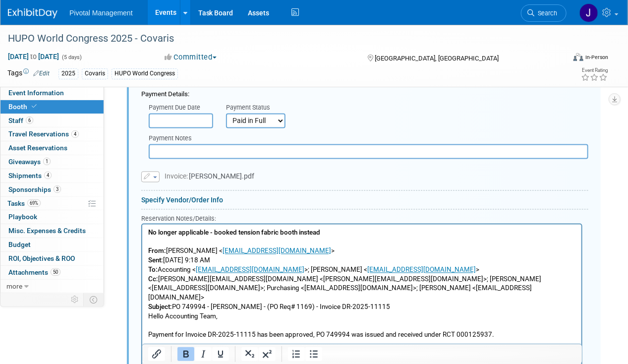
scroll to position [2090, 0]
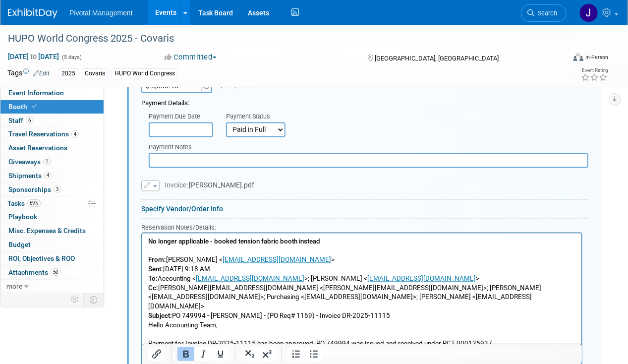
click at [154, 180] on button "button" at bounding box center [150, 185] width 18 height 11
click at [171, 197] on link "Replace with a new file" at bounding box center [191, 201] width 99 height 14
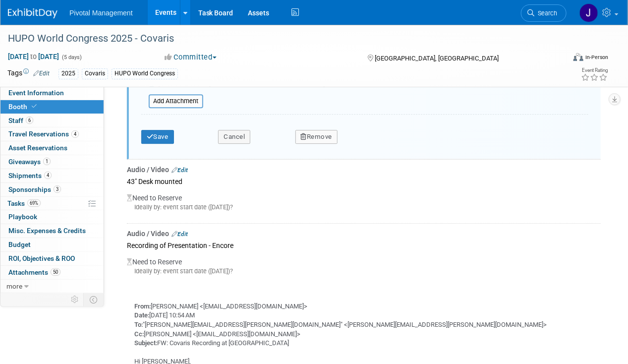
scroll to position [2586, 0]
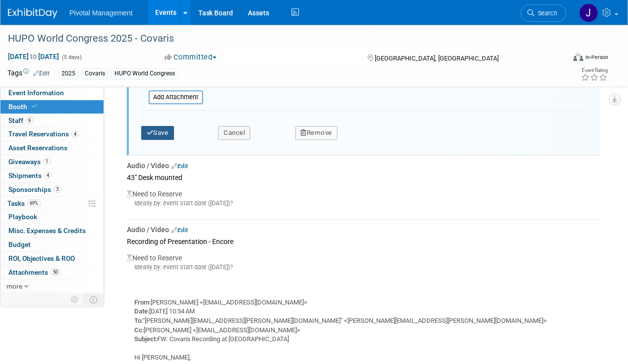
click at [157, 131] on button "Save" at bounding box center [157, 133] width 33 height 14
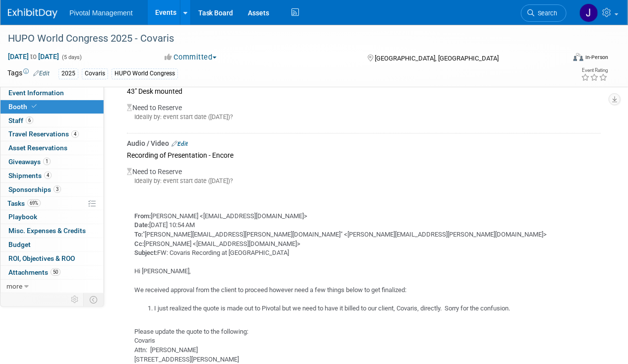
scroll to position [2239, 0]
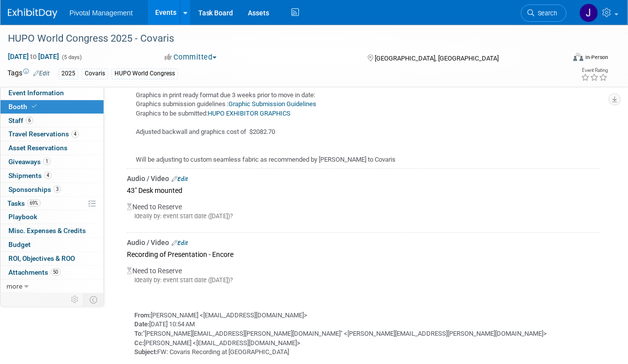
click at [185, 175] on link "Edit" at bounding box center [179, 178] width 16 height 7
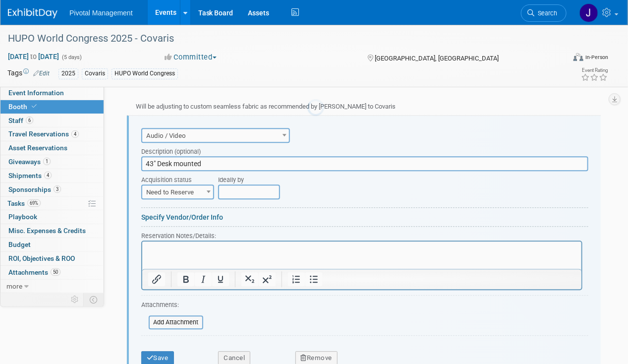
scroll to position [0, 0]
click at [177, 185] on span "Need to Reserve" at bounding box center [177, 192] width 71 height 14
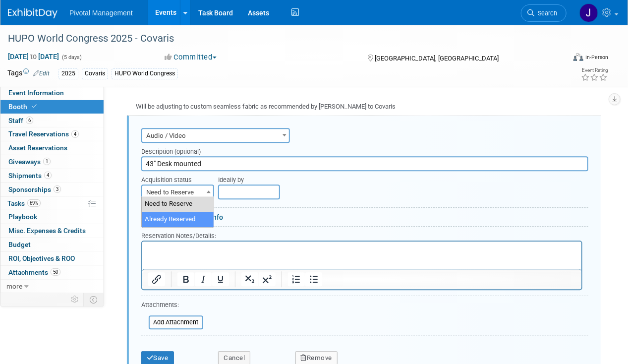
select select "2"
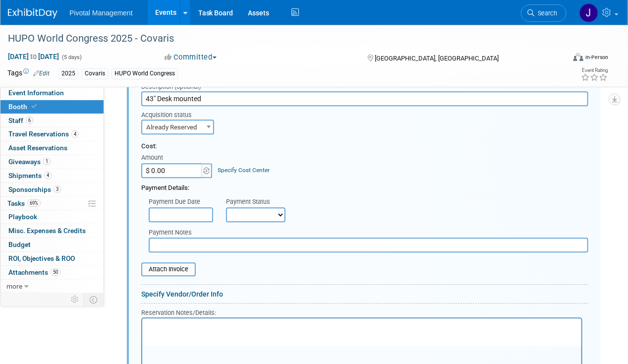
scroll to position [2391, 0]
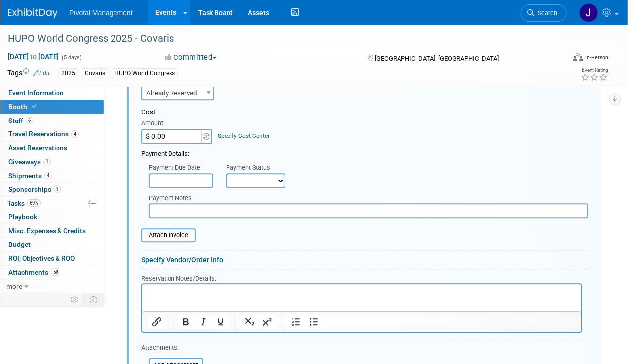
click at [246, 180] on select "Not Paid Yet Partially Paid Paid in Full" at bounding box center [255, 180] width 59 height 15
select select "1"
click at [226, 173] on select "Not Paid Yet Partially Paid Paid in Full" at bounding box center [255, 180] width 59 height 15
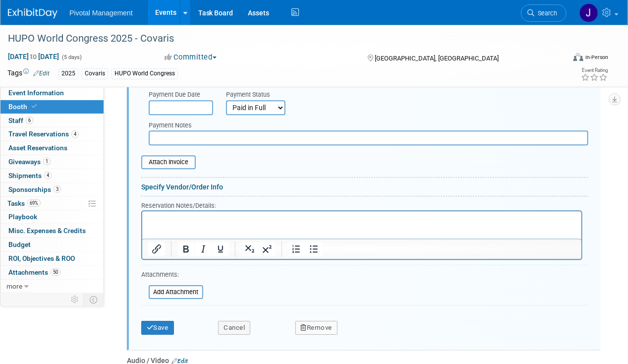
scroll to position [2490, 0]
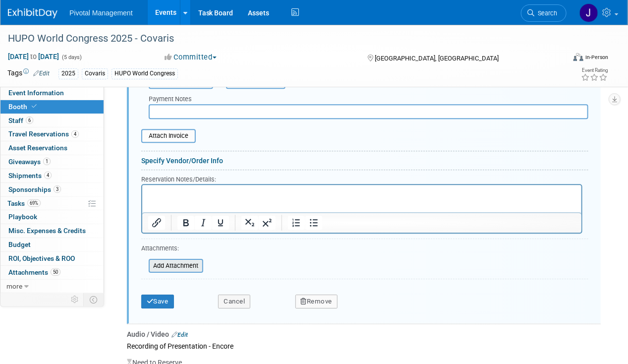
click at [179, 262] on input "file" at bounding box center [143, 266] width 118 height 12
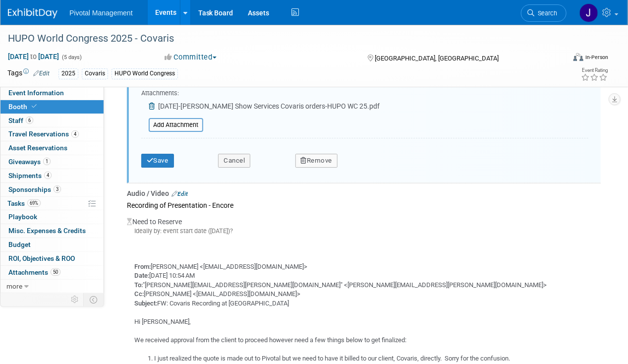
scroll to position [2688, 0]
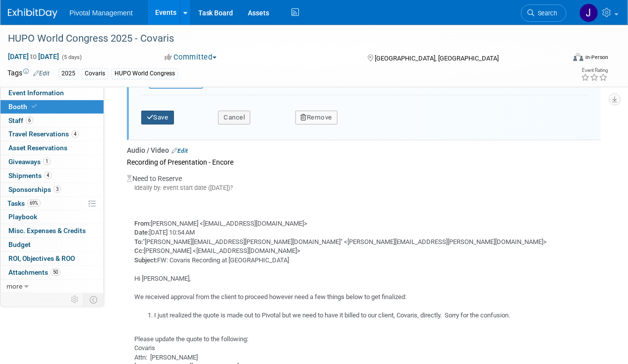
click at [159, 112] on button "Save" at bounding box center [157, 118] width 33 height 14
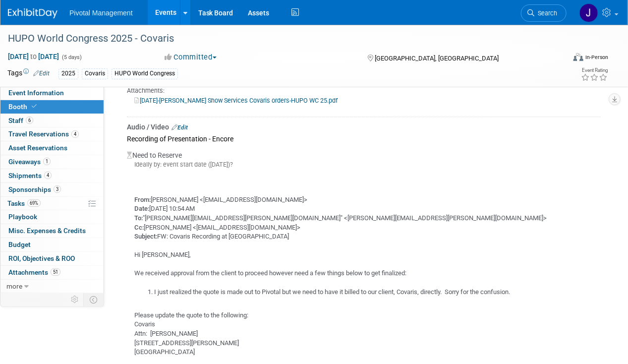
scroll to position [2342, 0]
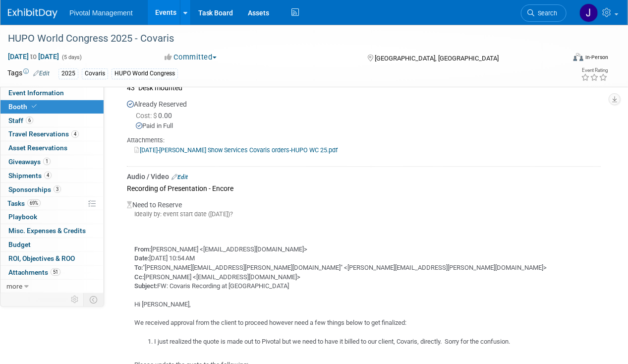
click at [183, 173] on link "Edit" at bounding box center [179, 176] width 16 height 7
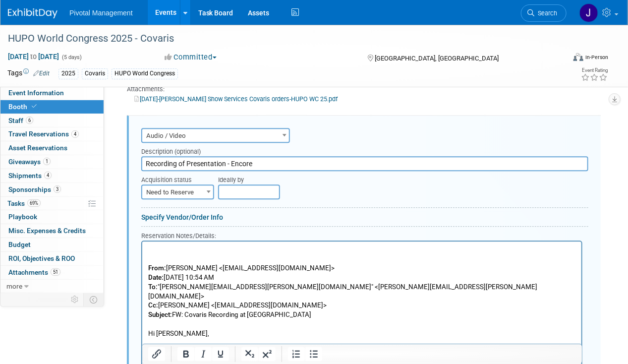
scroll to position [0, 0]
click at [181, 191] on span "Need to Reserve" at bounding box center [177, 192] width 71 height 14
select select "2"
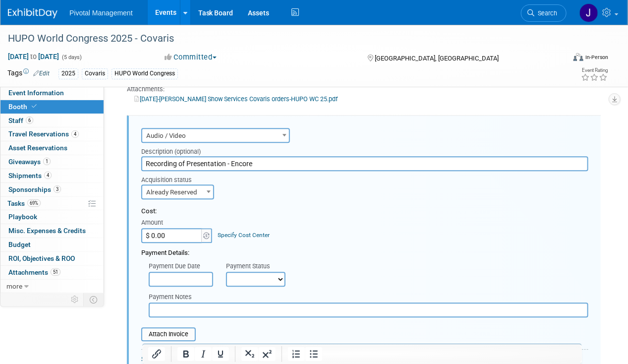
click at [254, 275] on select "Not Paid Yet Partially Paid Paid in Full" at bounding box center [255, 279] width 59 height 15
select select "3"
click at [226, 272] on select "Not Paid Yet Partially Paid Paid in Full" at bounding box center [255, 279] width 59 height 15
click at [192, 277] on input "text" at bounding box center [181, 279] width 64 height 15
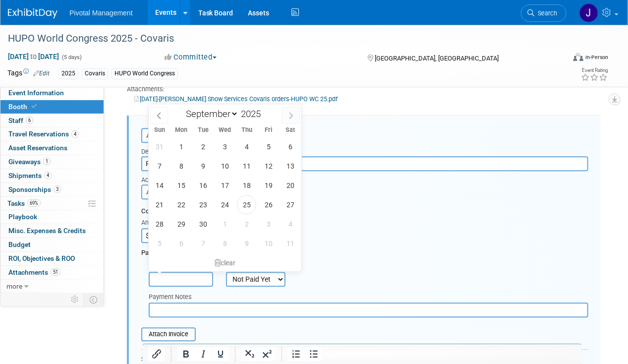
click at [287, 113] on span at bounding box center [291, 115] width 18 height 17
select select "9"
click at [266, 183] on span "17" at bounding box center [268, 184] width 19 height 19
type input "Oct 17, 2025"
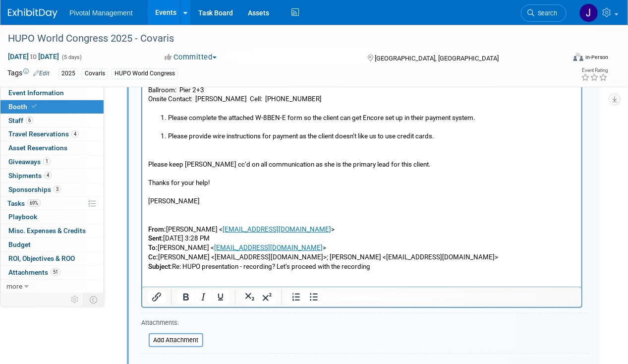
scroll to position [3037, 0]
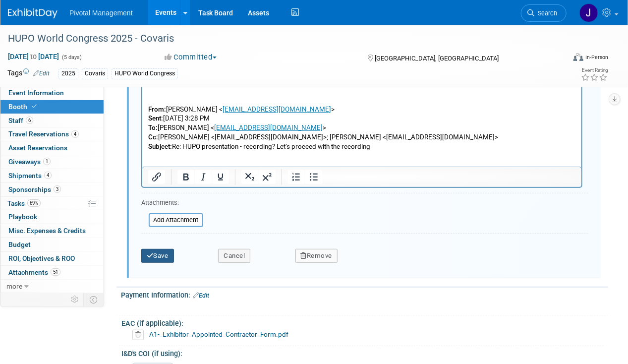
click at [164, 254] on button "Save" at bounding box center [157, 256] width 33 height 14
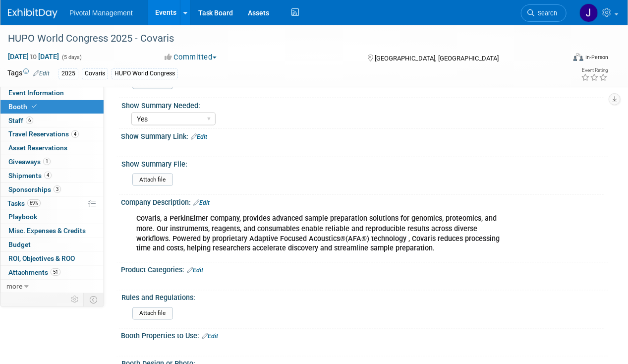
scroll to position [262, 0]
